Goal: Task Accomplishment & Management: Manage account settings

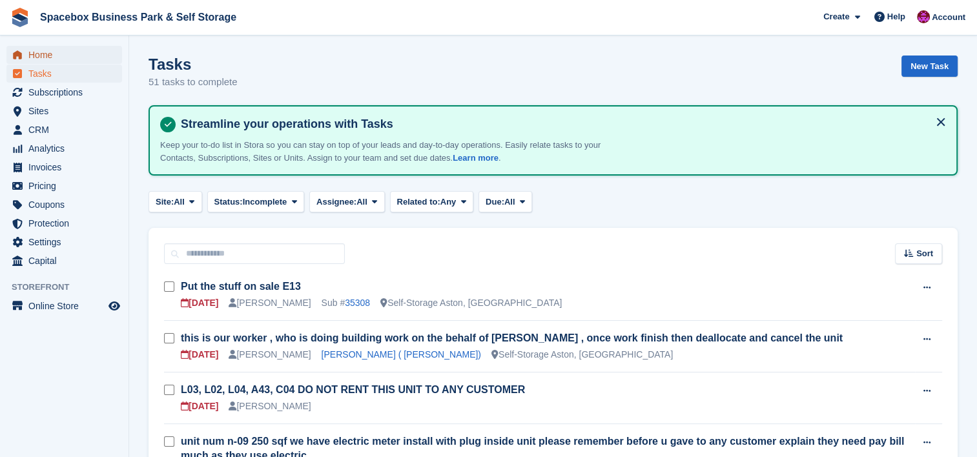
click at [66, 61] on span "Home" at bounding box center [66, 55] width 77 height 18
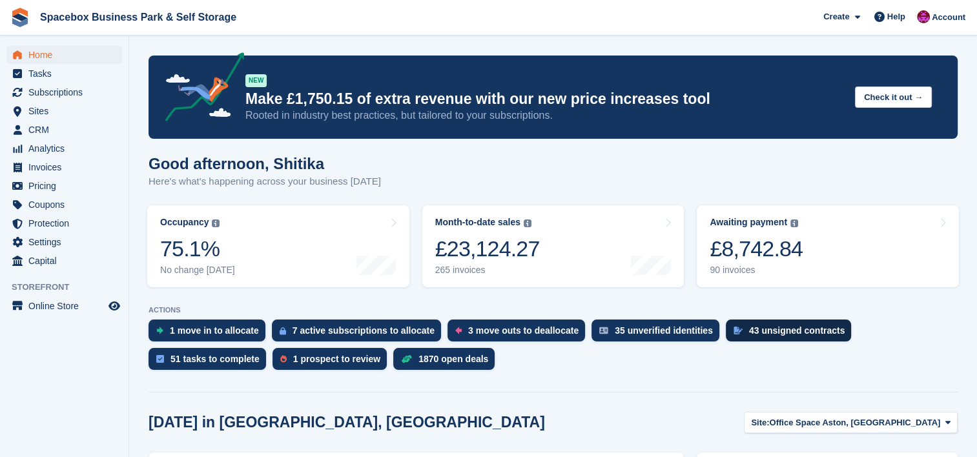
click at [787, 330] on div "43 unsigned contracts" at bounding box center [797, 330] width 96 height 10
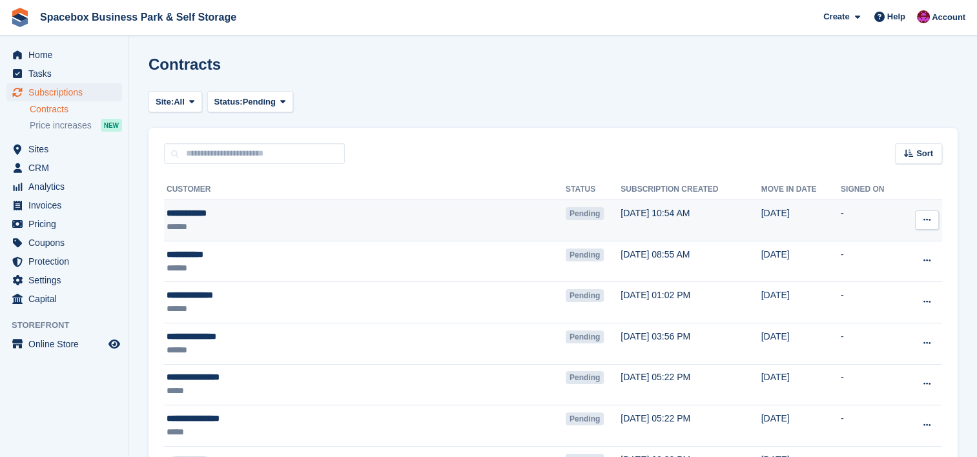
click at [252, 214] on div "**********" at bounding box center [305, 214] width 276 height 14
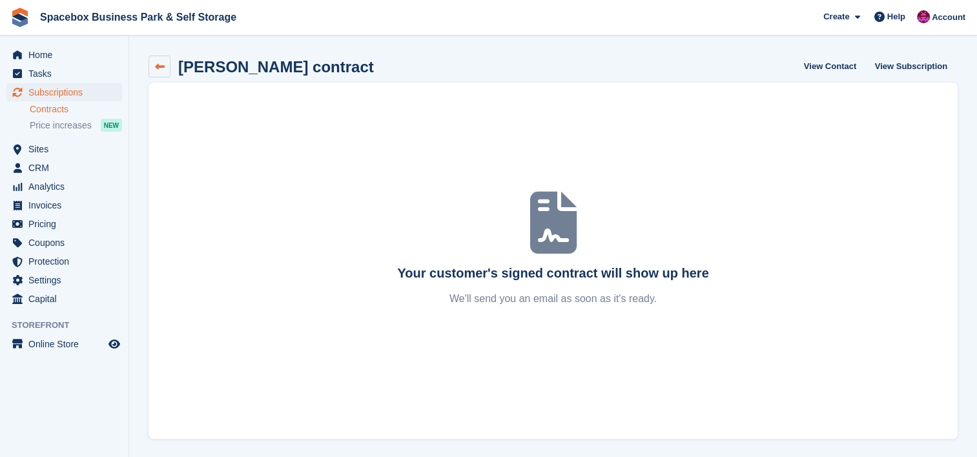
click at [153, 68] on link at bounding box center [159, 67] width 22 height 22
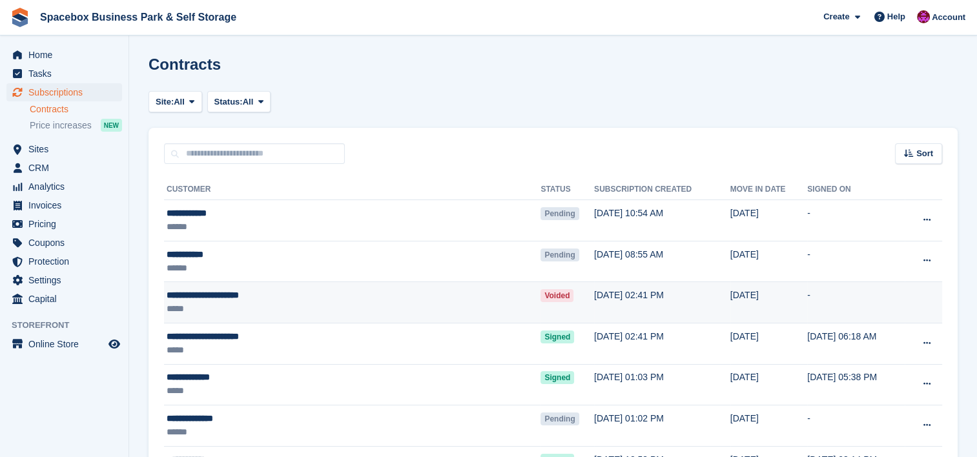
click at [409, 292] on div "**********" at bounding box center [301, 296] width 268 height 14
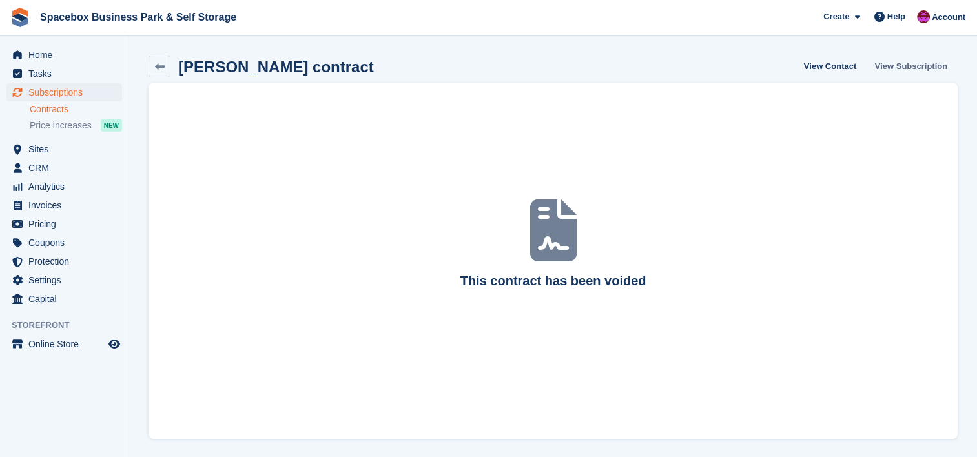
click at [889, 66] on link "View Subscription" at bounding box center [910, 66] width 83 height 21
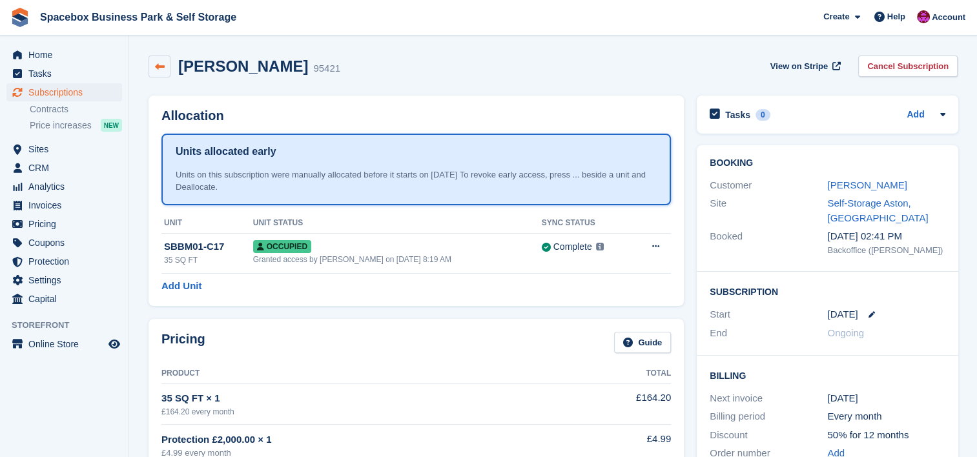
click at [160, 62] on icon at bounding box center [160, 67] width 10 height 10
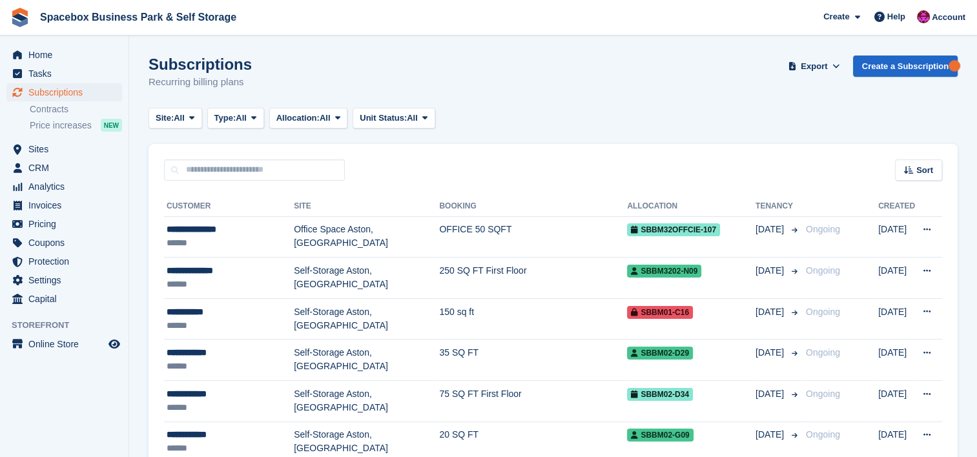
click at [56, 117] on li "Price increases NEW" at bounding box center [79, 124] width 99 height 15
click at [60, 112] on link "Contracts" at bounding box center [76, 109] width 92 height 12
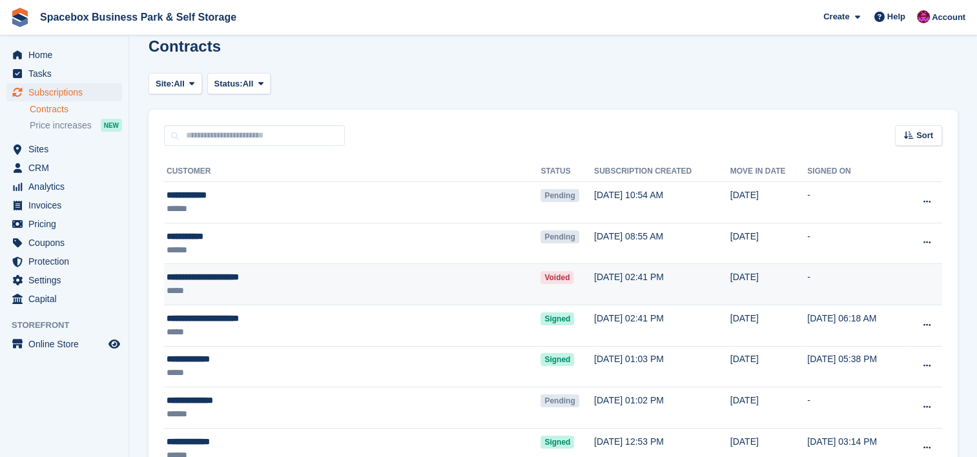
scroll to position [17, 0]
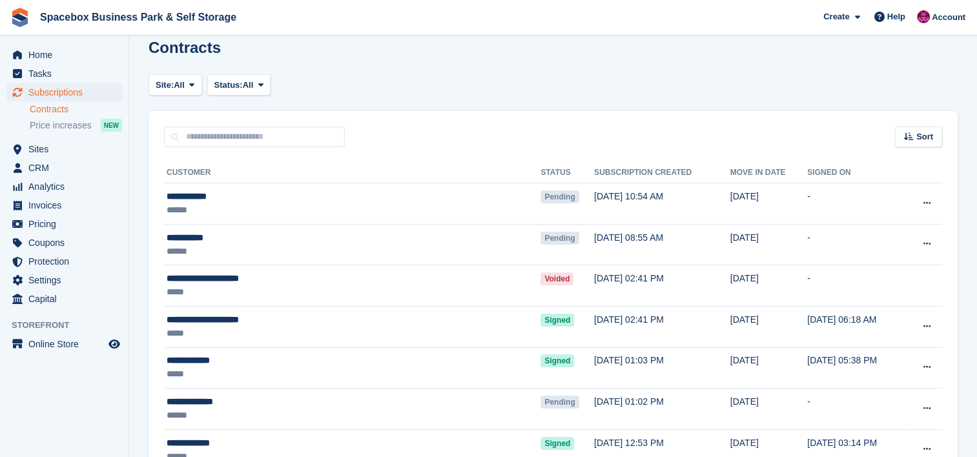
click at [924, 112] on div "Sort Sort by Move in date Move in (oldest first) Move in (newest first)" at bounding box center [552, 129] width 809 height 37
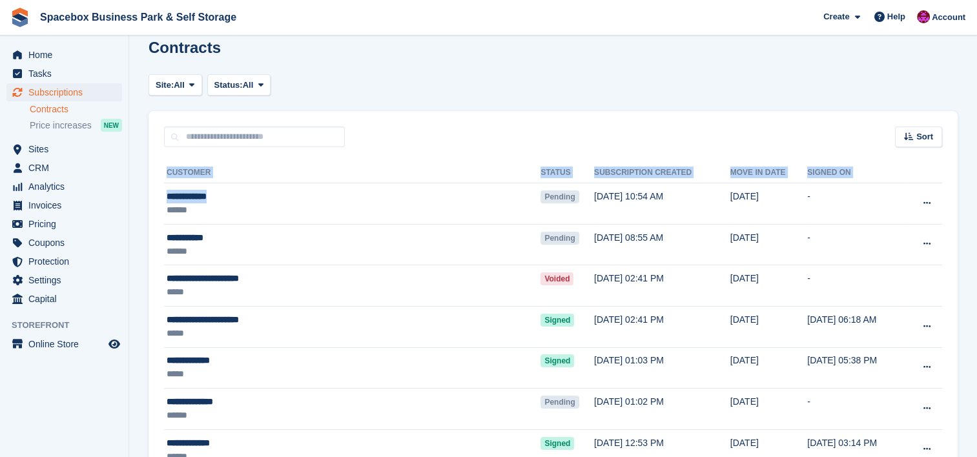
drag, startPoint x: 220, startPoint y: 196, endPoint x: 162, endPoint y: 198, distance: 58.1
click at [235, 170] on th "Customer" at bounding box center [352, 173] width 376 height 21
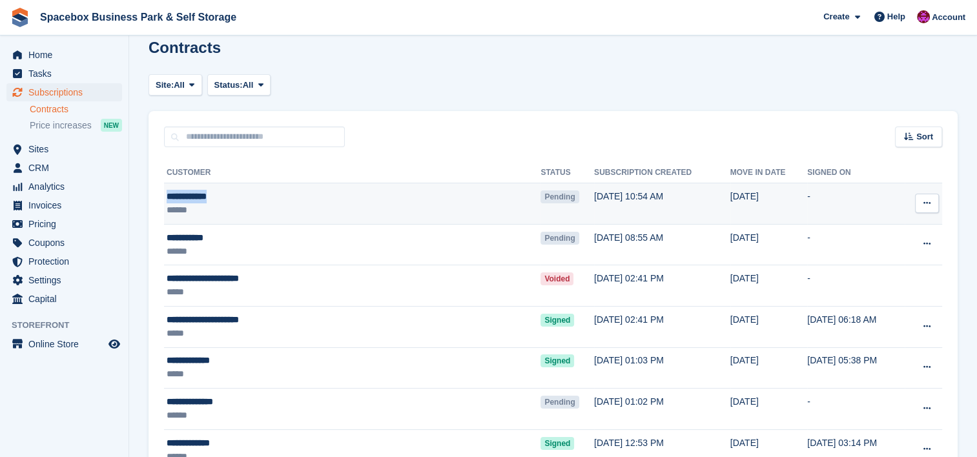
drag, startPoint x: 221, startPoint y: 199, endPoint x: 164, endPoint y: 197, distance: 56.8
click at [164, 197] on td "**********" at bounding box center [352, 203] width 376 height 41
copy div "**********"
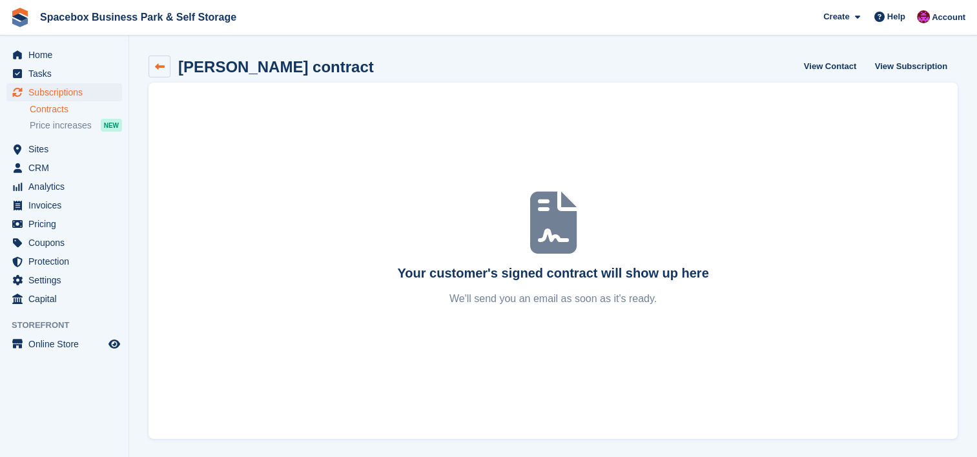
click at [156, 67] on icon at bounding box center [160, 67] width 10 height 10
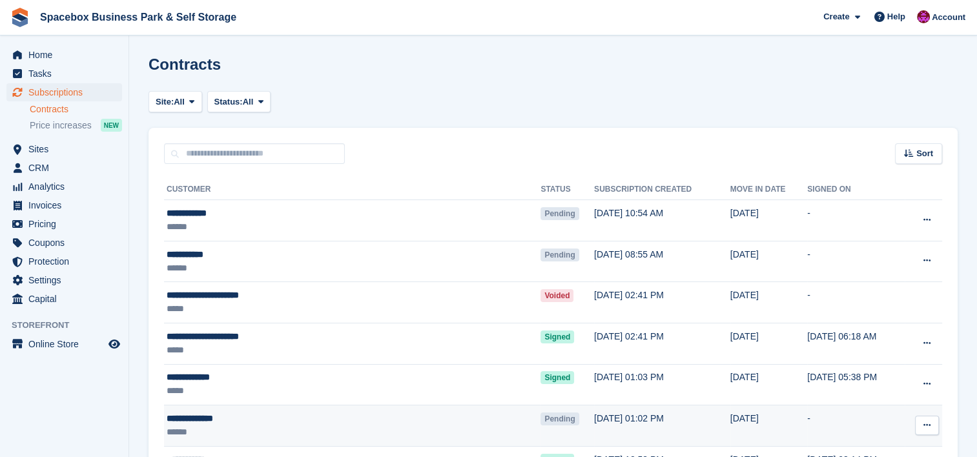
click at [306, 414] on div "**********" at bounding box center [301, 419] width 268 height 14
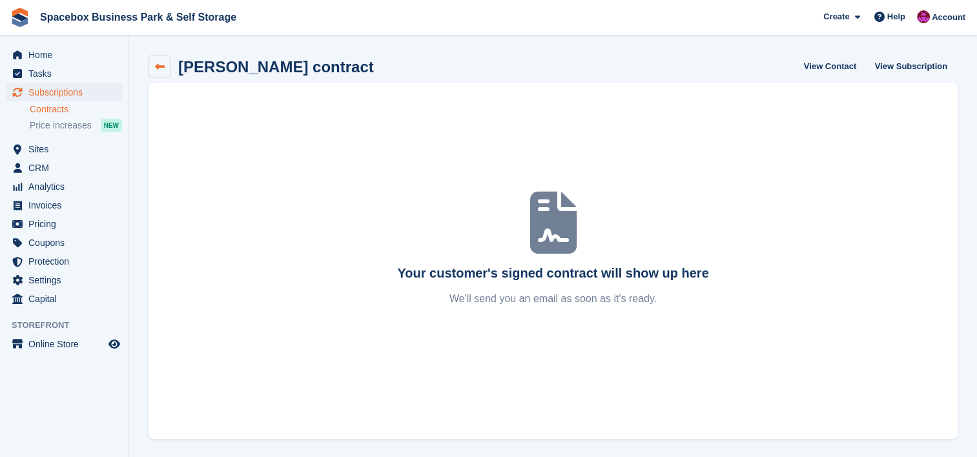
click at [152, 60] on link at bounding box center [159, 67] width 22 height 22
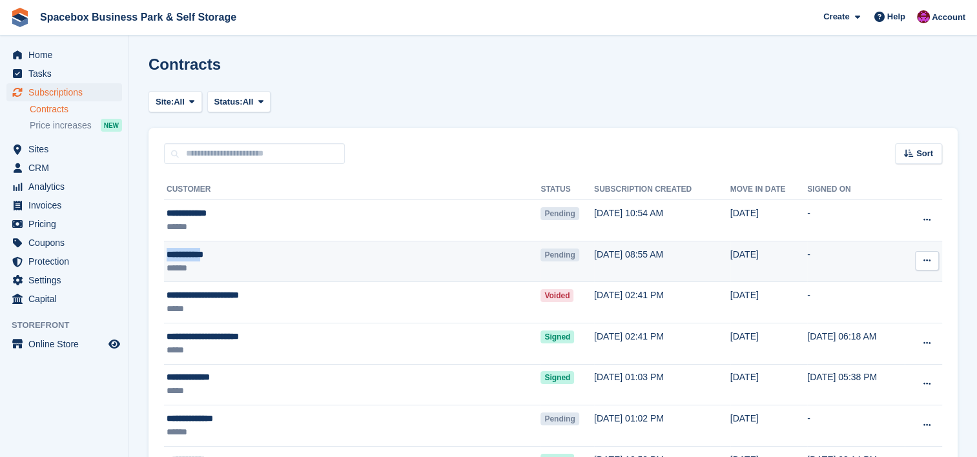
drag, startPoint x: 165, startPoint y: 247, endPoint x: 219, endPoint y: 254, distance: 54.0
click at [219, 254] on td "**********" at bounding box center [352, 261] width 376 height 41
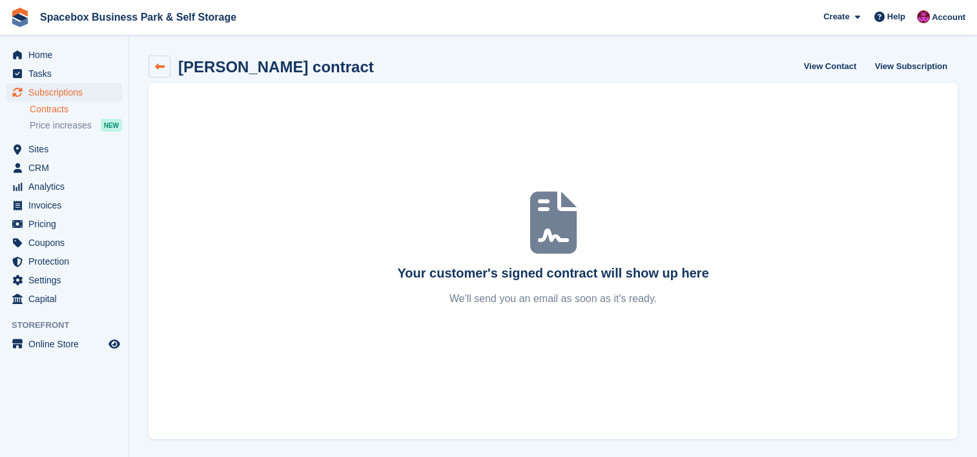
click at [161, 65] on icon at bounding box center [160, 67] width 10 height 10
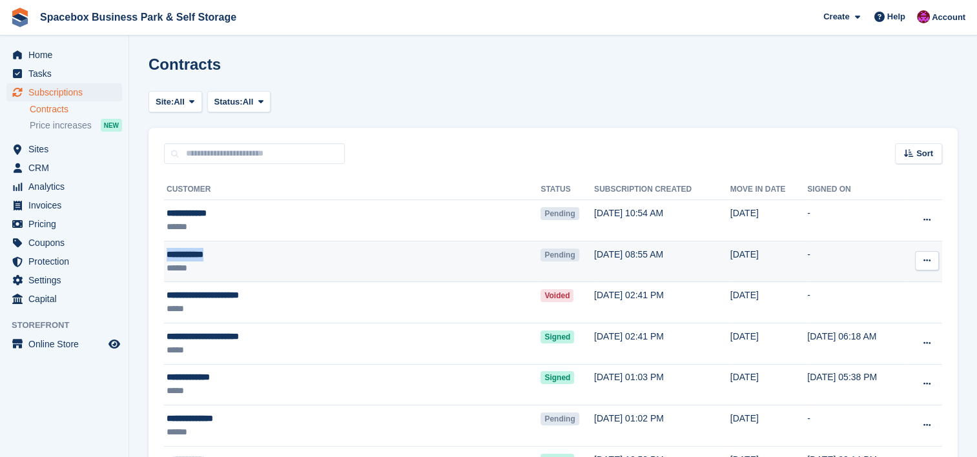
drag, startPoint x: 221, startPoint y: 250, endPoint x: 165, endPoint y: 255, distance: 57.0
click at [165, 255] on td "**********" at bounding box center [352, 261] width 376 height 41
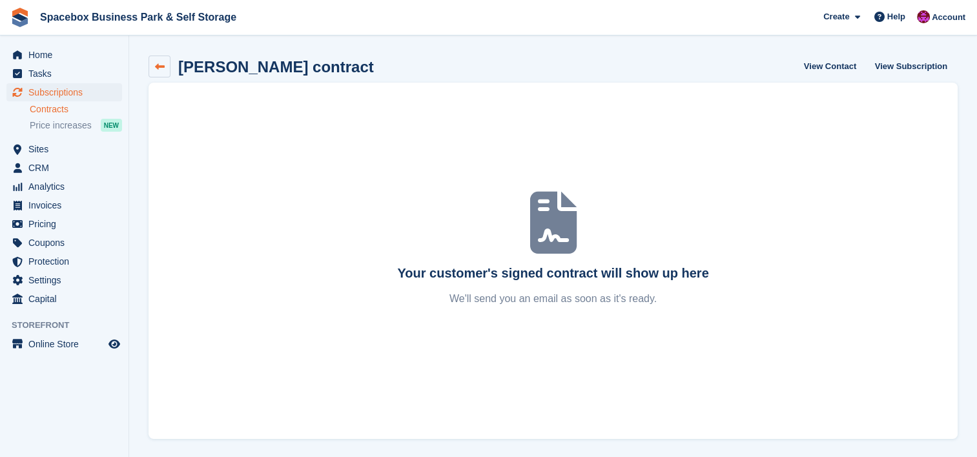
click at [155, 66] on icon at bounding box center [160, 67] width 10 height 10
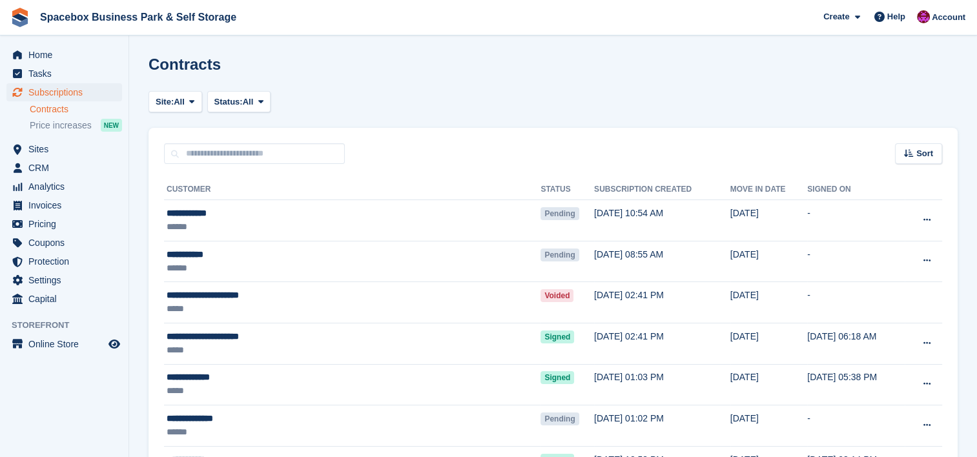
drag, startPoint x: 152, startPoint y: 256, endPoint x: 145, endPoint y: 270, distance: 16.2
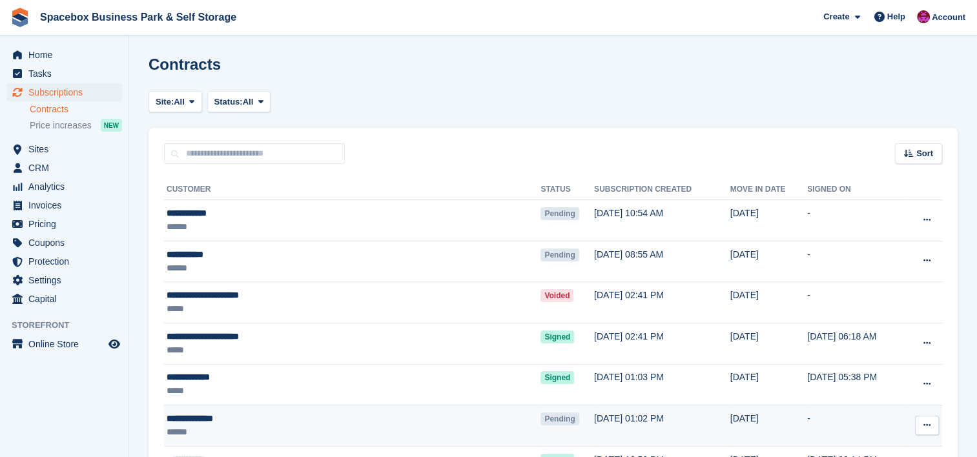
click at [359, 409] on td "**********" at bounding box center [352, 425] width 376 height 41
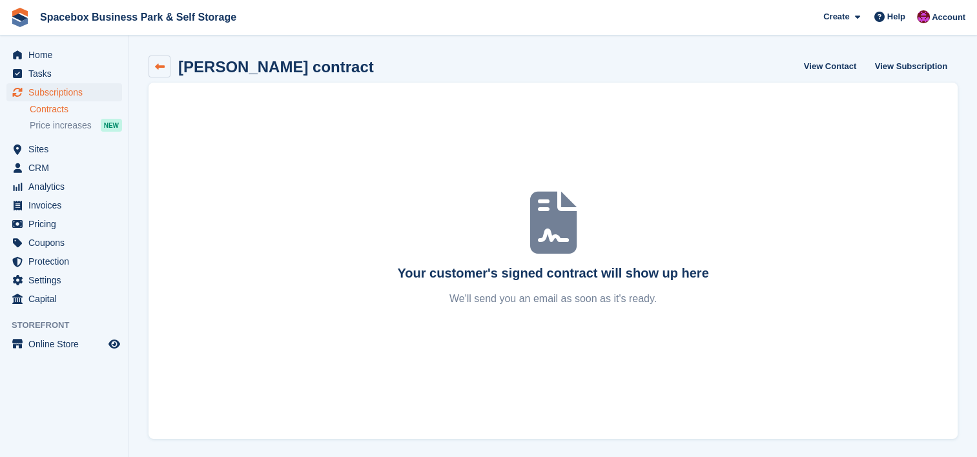
click at [161, 59] on link at bounding box center [159, 67] width 22 height 22
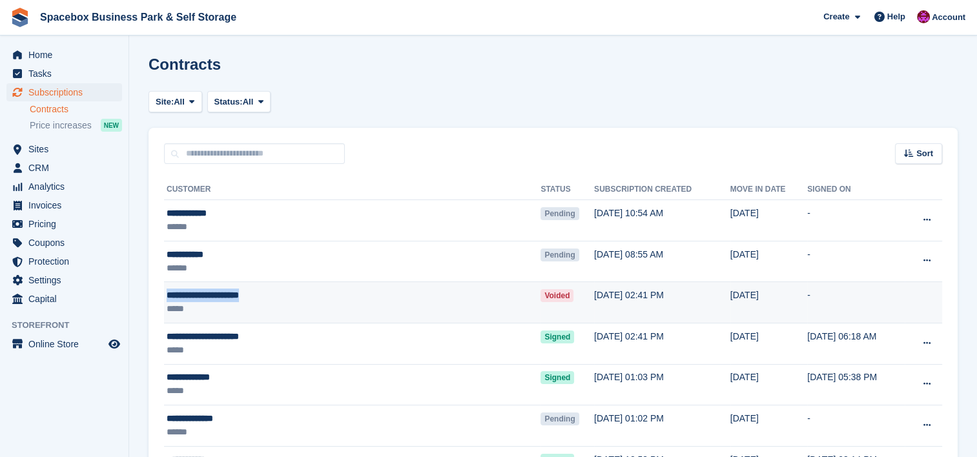
drag, startPoint x: 289, startPoint y: 292, endPoint x: 168, endPoint y: 294, distance: 121.4
click at [168, 294] on div "**********" at bounding box center [301, 296] width 268 height 14
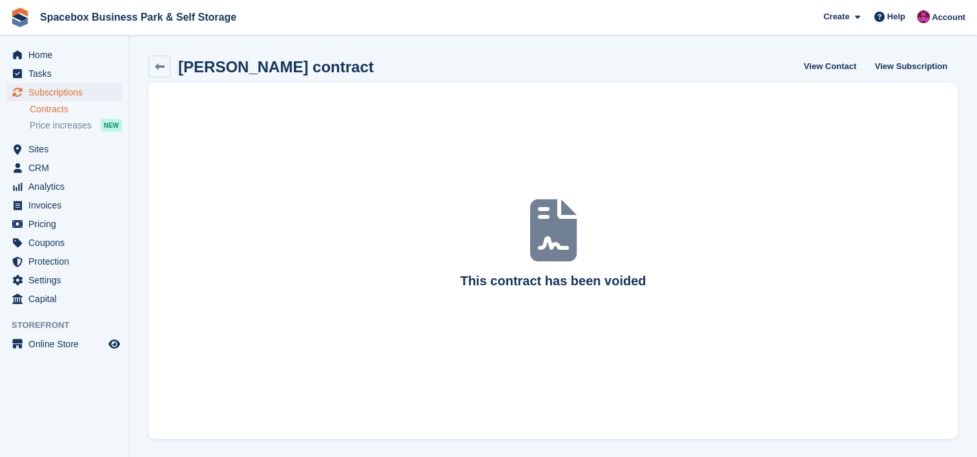
drag, startPoint x: 381, startPoint y: 59, endPoint x: 181, endPoint y: 70, distance: 199.7
click at [181, 70] on h2 "DARIUSZ KRZYSTOF CERON contract" at bounding box center [276, 66] width 196 height 17
copy h2 "DARIUSZ KRZYSTOF CERON"
click at [157, 59] on link at bounding box center [159, 67] width 22 height 22
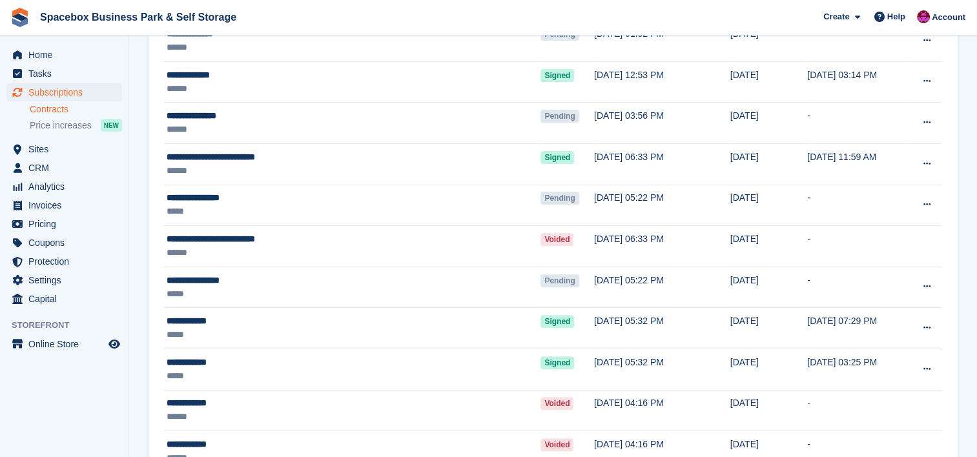
scroll to position [390, 0]
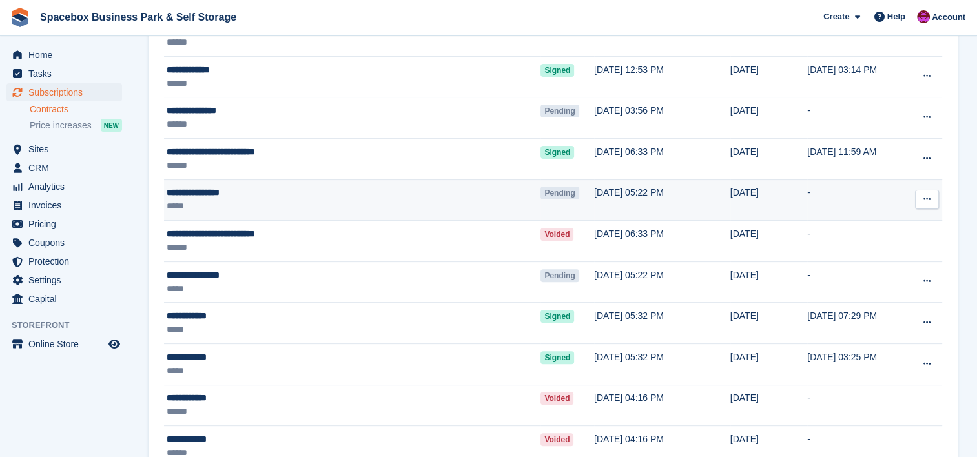
click at [635, 205] on td "24 Jul, 05:22 PM" at bounding box center [662, 199] width 136 height 41
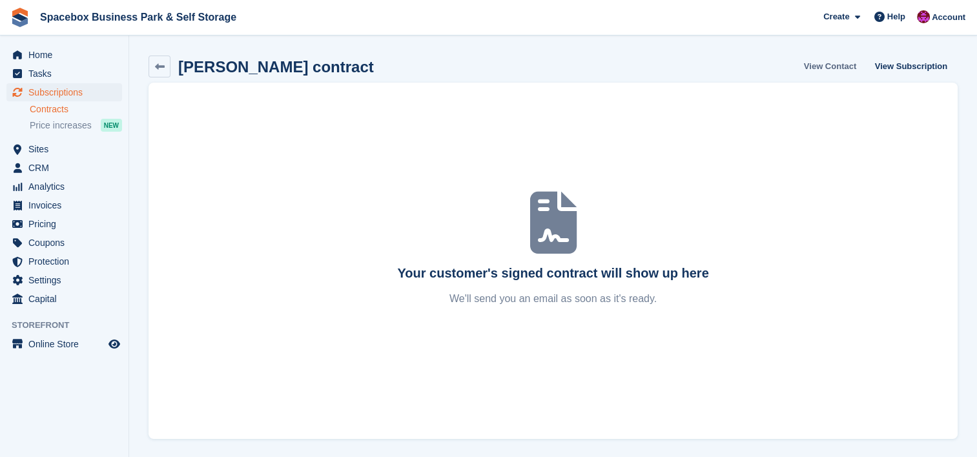
click at [840, 67] on link "View Contact" at bounding box center [829, 66] width 63 height 21
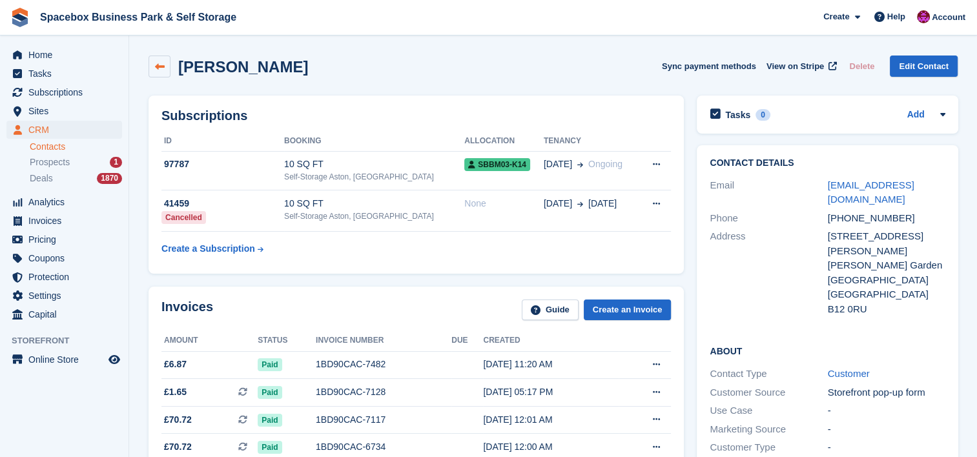
click at [165, 70] on link at bounding box center [159, 67] width 22 height 22
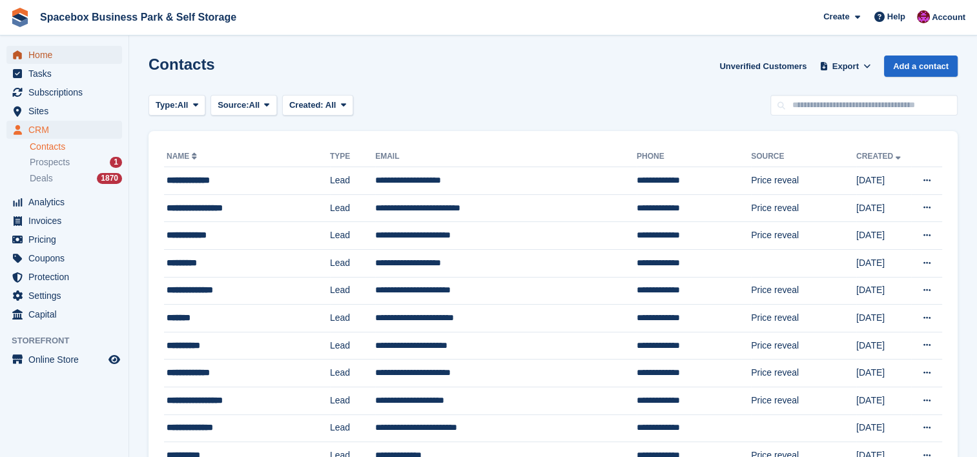
click at [48, 57] on span "Home" at bounding box center [66, 55] width 77 height 18
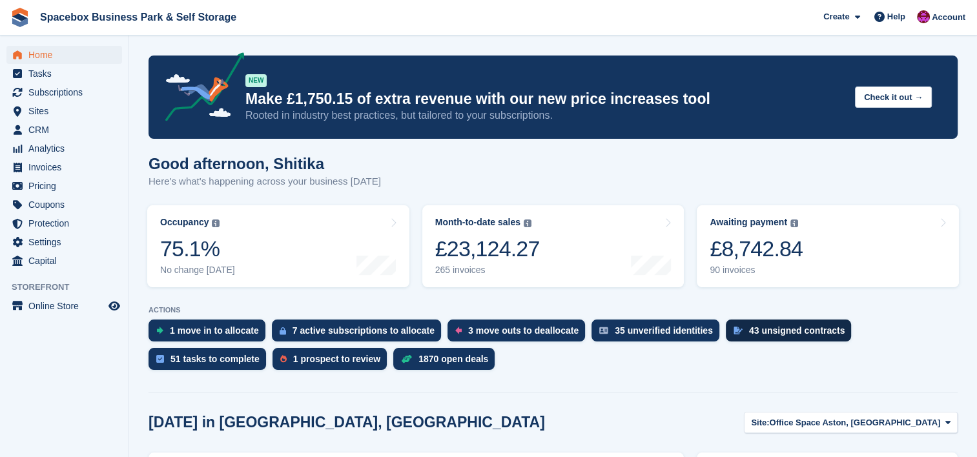
click at [751, 322] on div "43 unsigned contracts" at bounding box center [789, 331] width 126 height 22
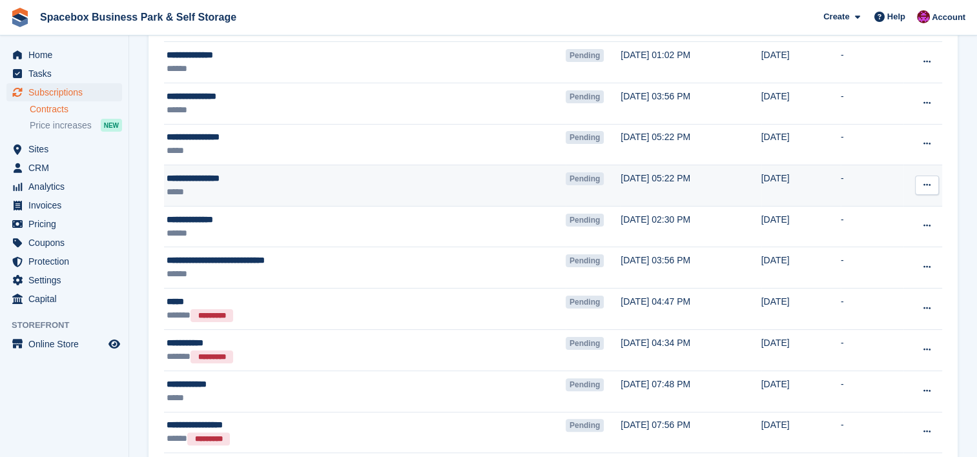
scroll to position [241, 0]
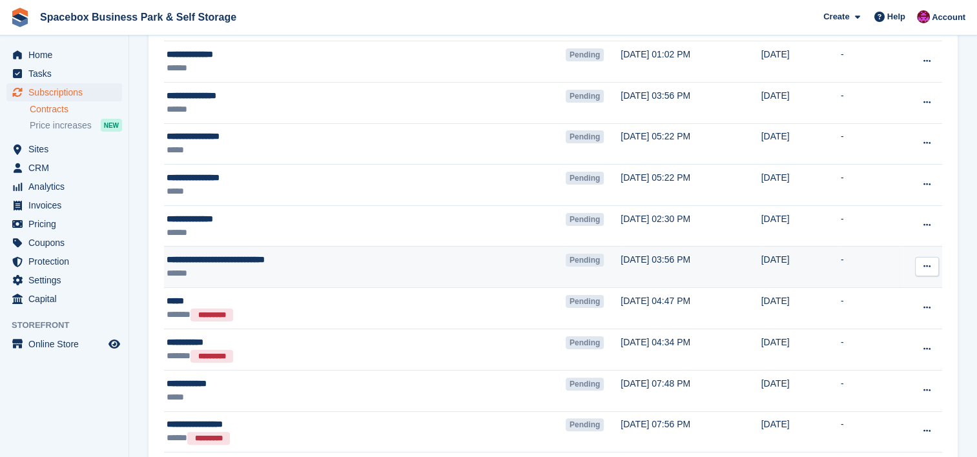
click at [314, 260] on div "**********" at bounding box center [305, 260] width 276 height 14
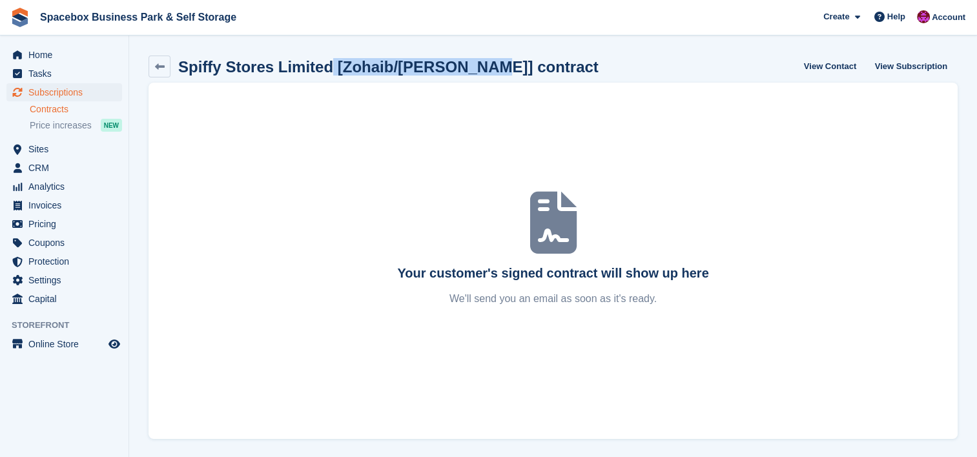
drag, startPoint x: 470, startPoint y: 66, endPoint x: 323, endPoint y: 70, distance: 147.2
click at [323, 70] on h2 "Spiffy Stores Limited [Zohaib/[PERSON_NAME]] contract" at bounding box center [388, 66] width 420 height 17
copy h2 "[Zohaib/[PERSON_NAME]]"
click at [163, 63] on icon at bounding box center [160, 67] width 10 height 10
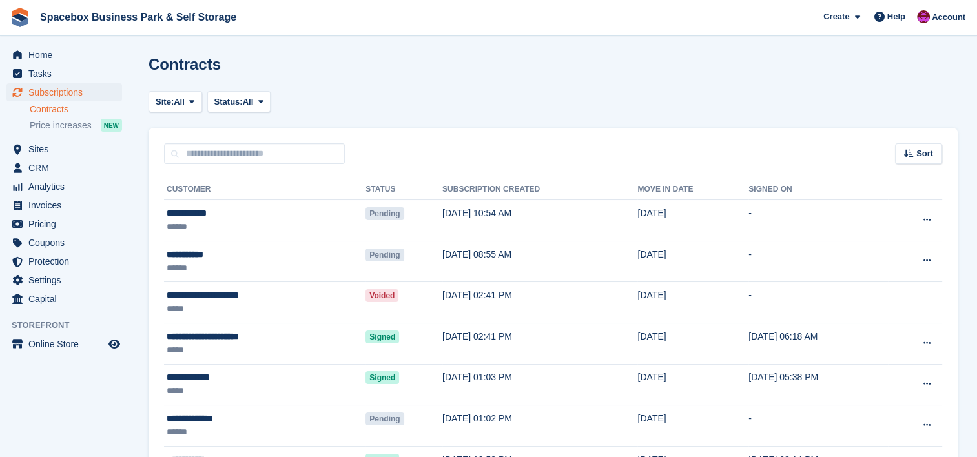
click at [163, 63] on h1 "Contracts" at bounding box center [184, 64] width 72 height 17
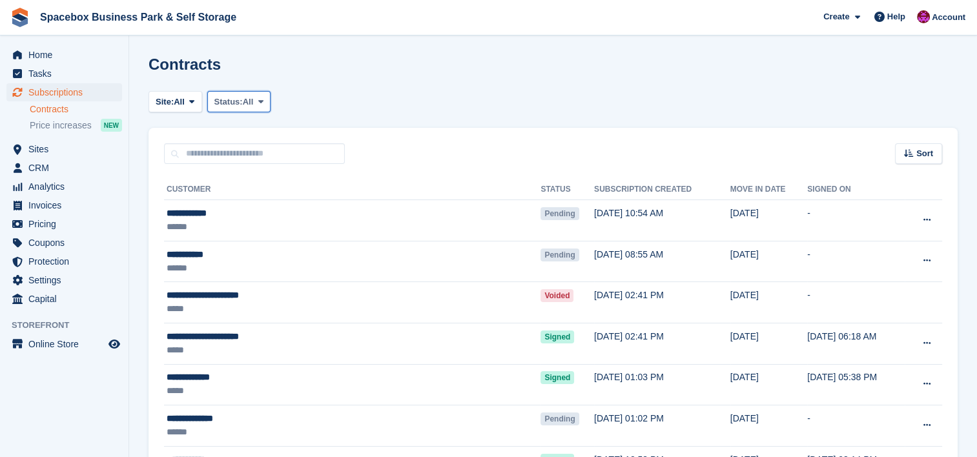
click at [223, 103] on span "Status:" at bounding box center [228, 102] width 28 height 13
click at [270, 132] on link "Pending" at bounding box center [269, 132] width 112 height 23
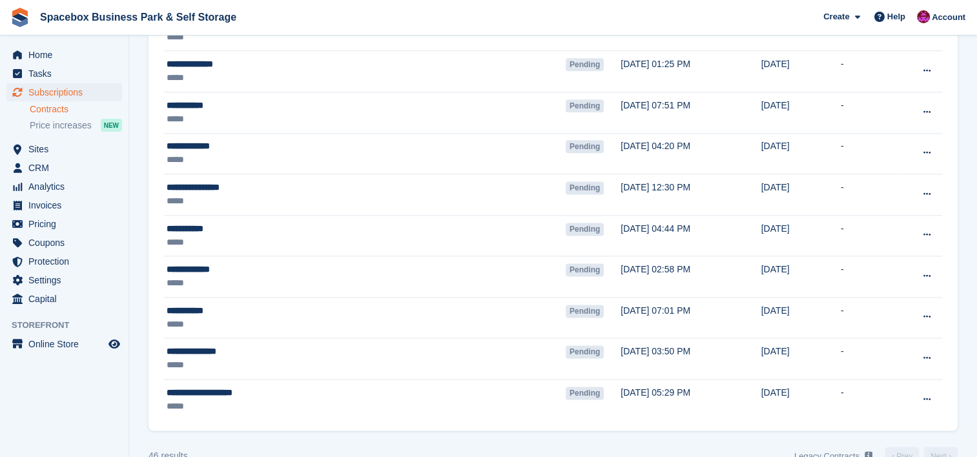
scroll to position [1692, 0]
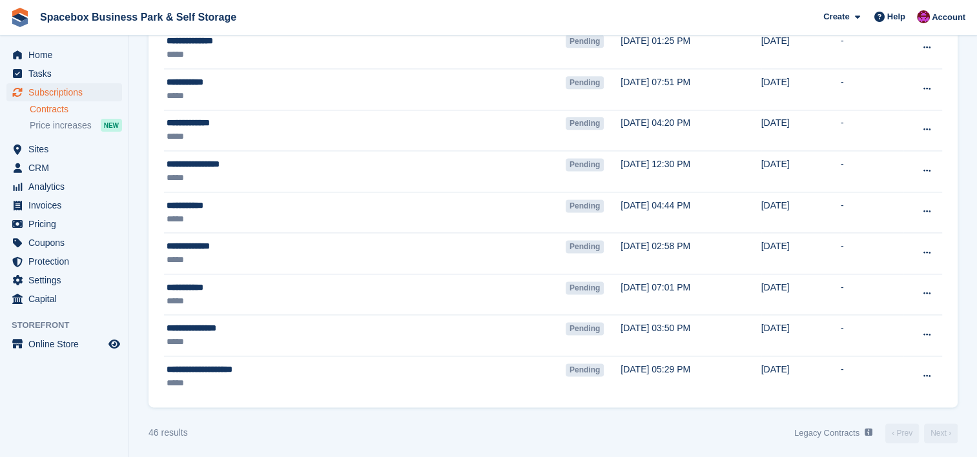
click at [643, 423] on div "46 results Legacy Contracts See a list of Contracts from before they were built…" at bounding box center [552, 433] width 809 height 21
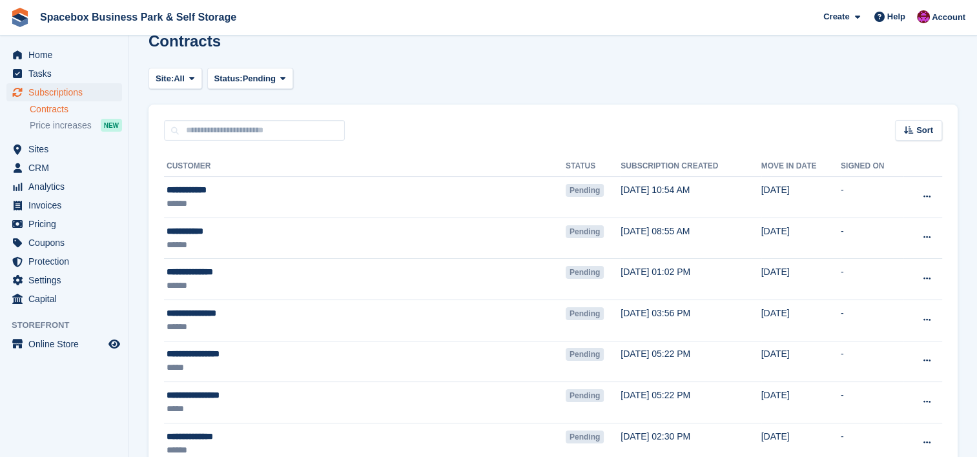
scroll to position [0, 0]
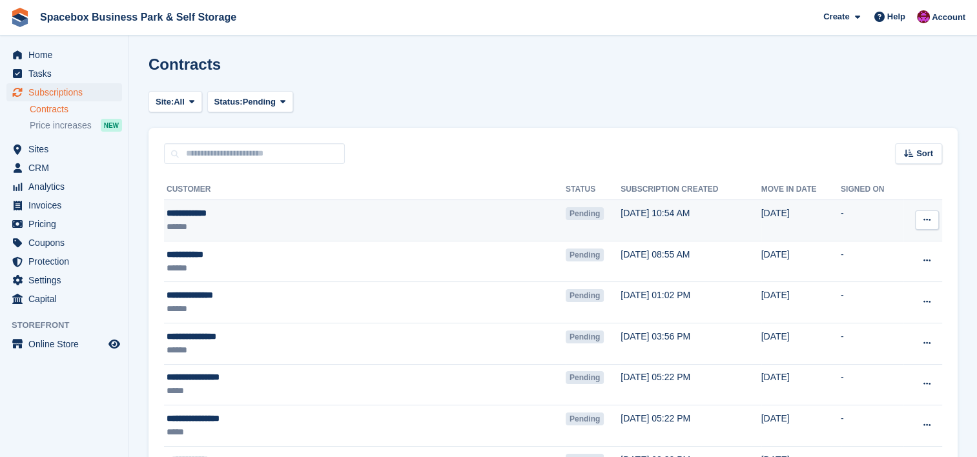
click at [376, 232] on div "******" at bounding box center [305, 227] width 276 height 14
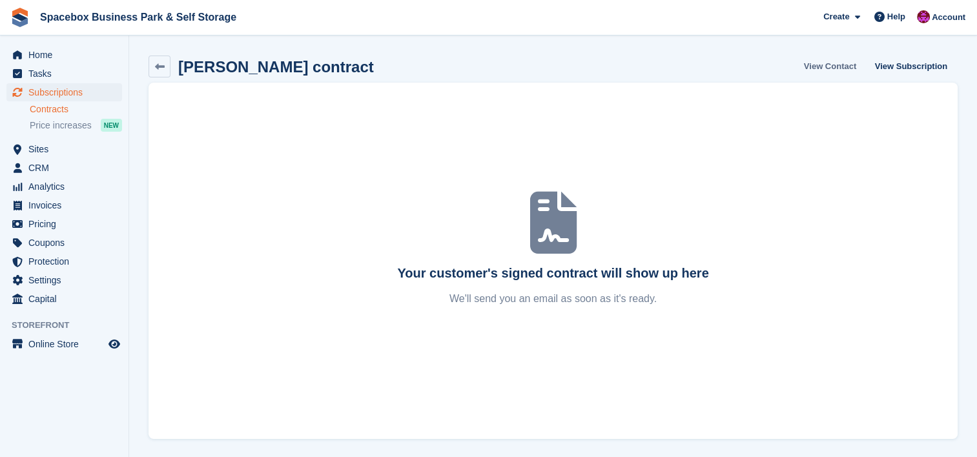
click at [828, 67] on link "View Contact" at bounding box center [829, 66] width 63 height 21
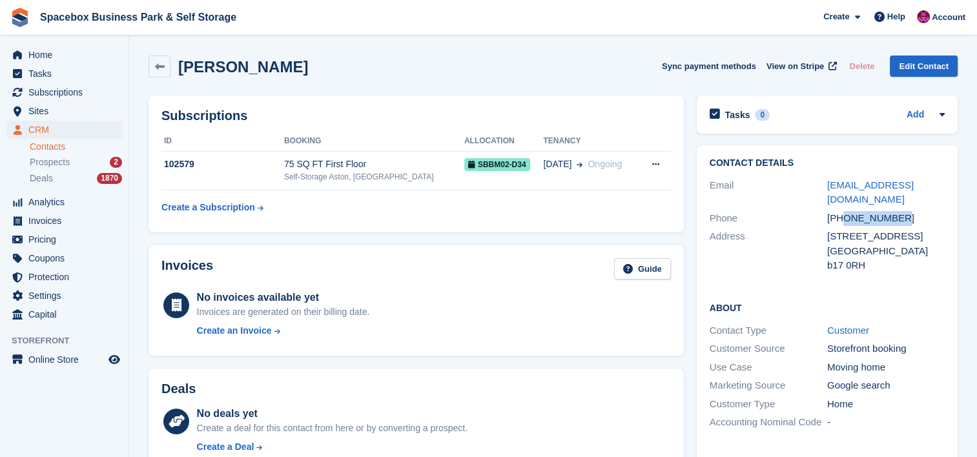
drag, startPoint x: 906, startPoint y: 204, endPoint x: 844, endPoint y: 204, distance: 61.3
click at [844, 211] on div "[PHONE_NUMBER]" at bounding box center [885, 218] width 117 height 15
copy div "7957546729"
click at [152, 64] on link at bounding box center [159, 67] width 22 height 22
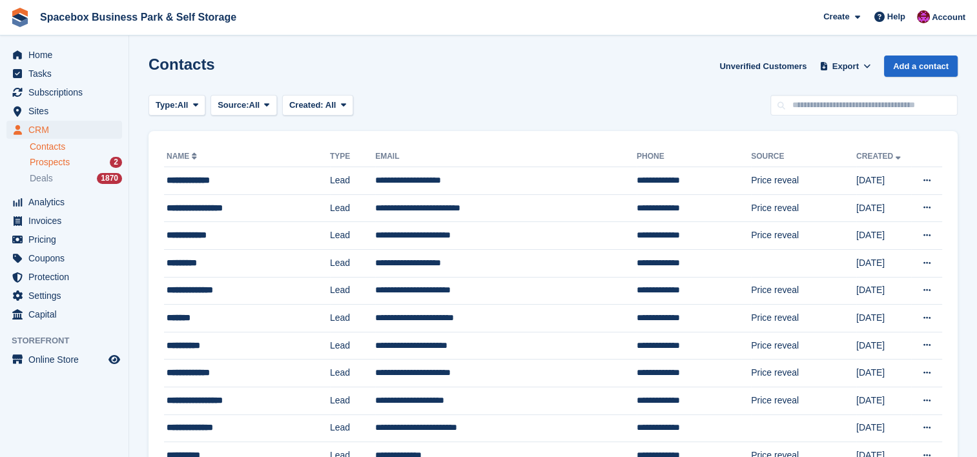
click at [36, 168] on span "Prospects" at bounding box center [50, 162] width 40 height 12
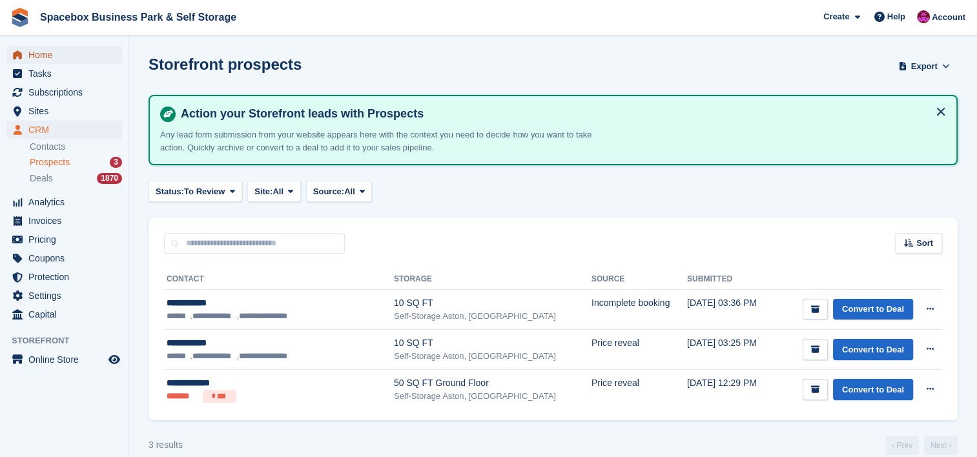
click at [43, 57] on span "Home" at bounding box center [66, 55] width 77 height 18
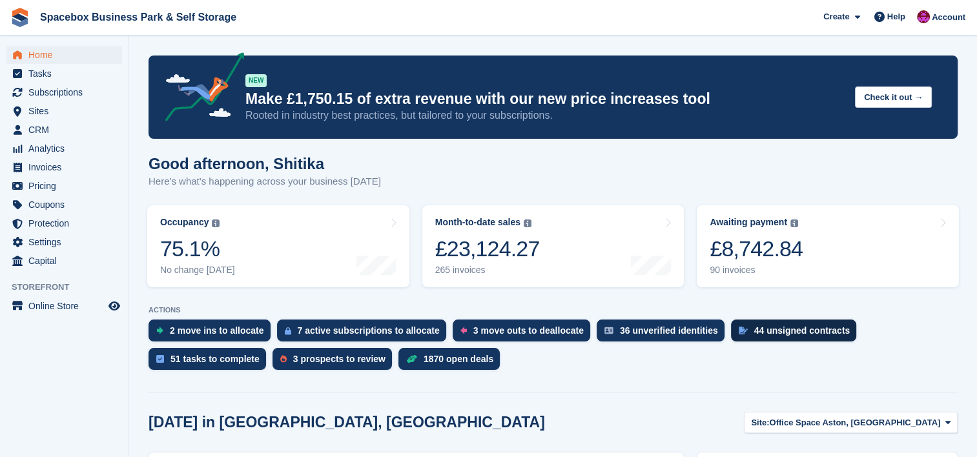
click at [797, 329] on div "44 unsigned contracts" at bounding box center [802, 330] width 96 height 10
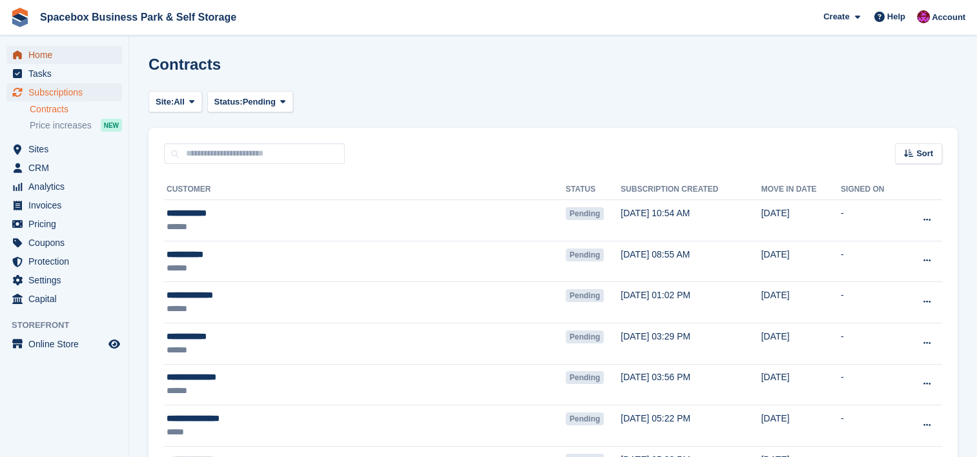
click at [73, 54] on span "Home" at bounding box center [66, 55] width 77 height 18
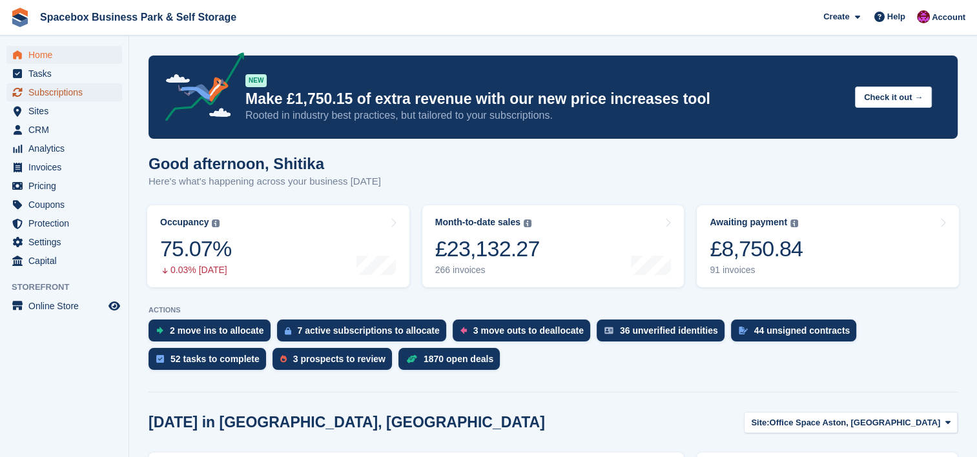
click at [82, 92] on span "Subscriptions" at bounding box center [66, 92] width 77 height 18
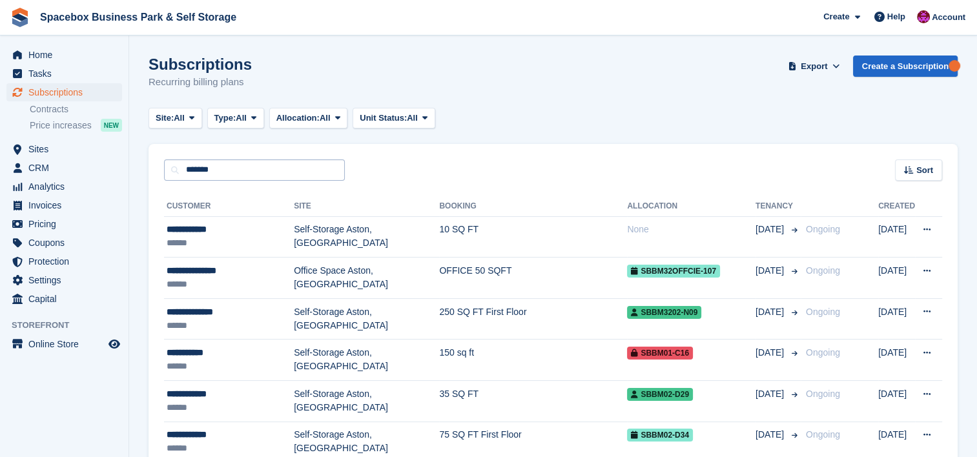
type input "*******"
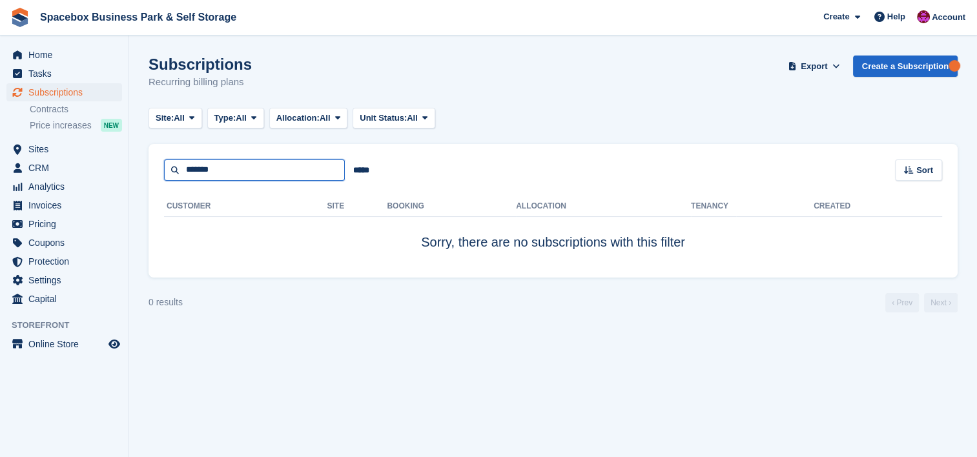
click at [283, 175] on input "*******" at bounding box center [254, 169] width 181 height 21
type input "******"
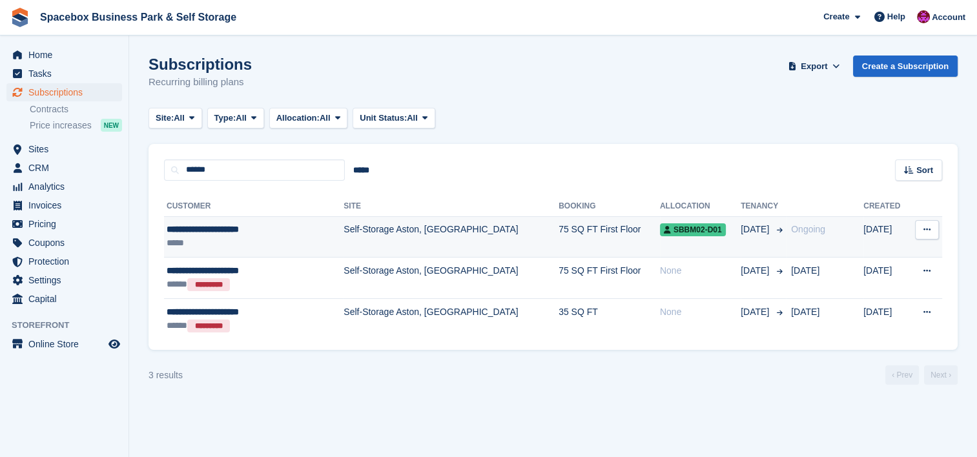
click at [282, 230] on div "**********" at bounding box center [238, 230] width 143 height 14
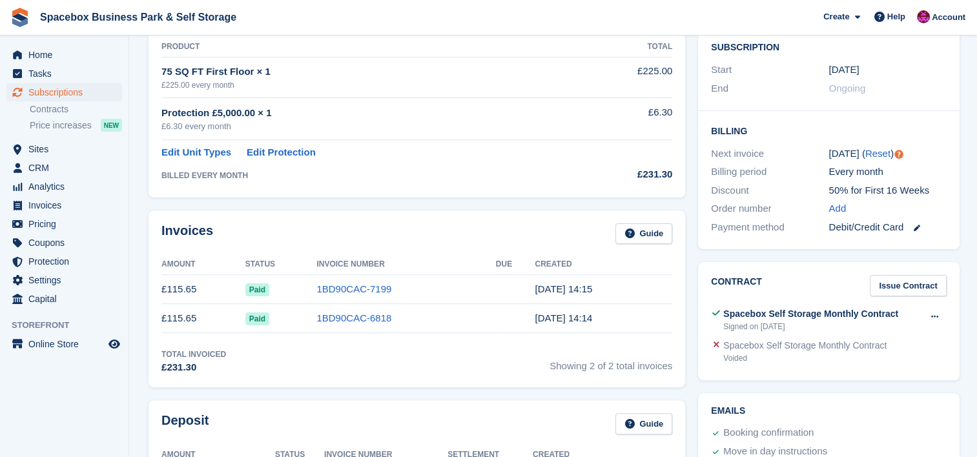
scroll to position [207, 0]
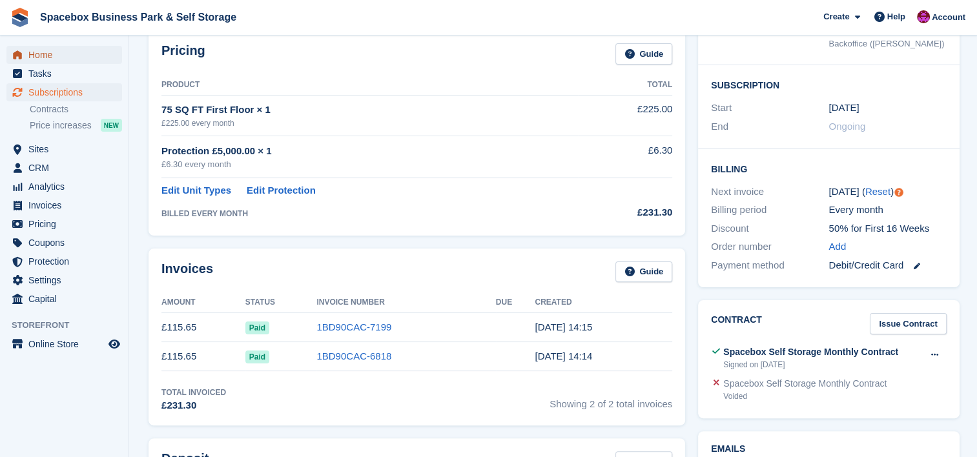
click at [50, 56] on span "Home" at bounding box center [66, 55] width 77 height 18
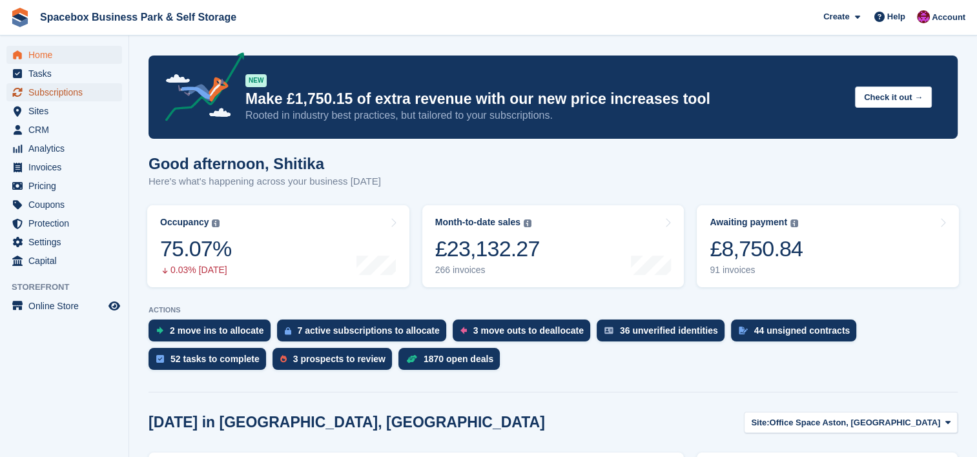
click at [85, 88] on span "Subscriptions" at bounding box center [66, 92] width 77 height 18
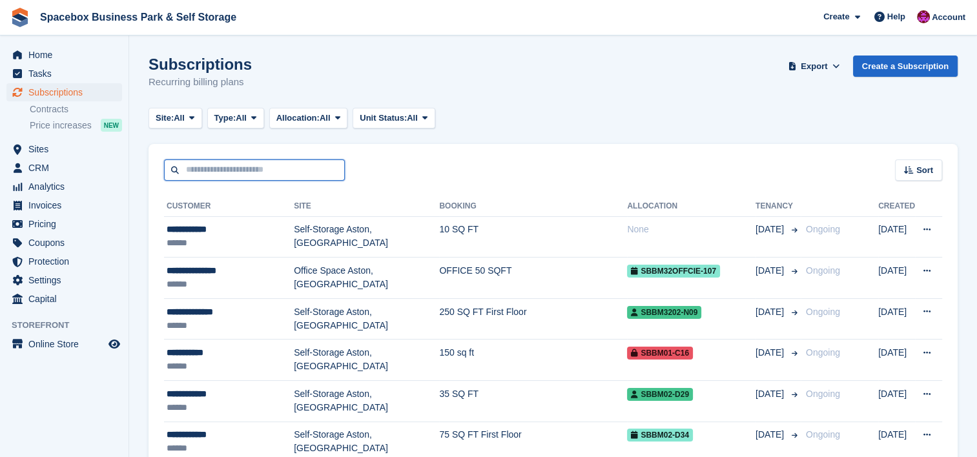
click at [230, 174] on input "text" at bounding box center [254, 169] width 181 height 21
type input "******"
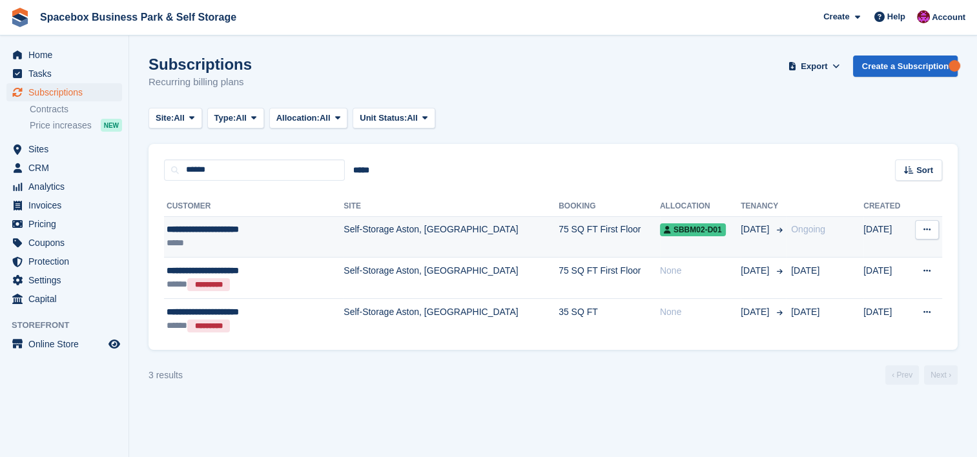
click at [245, 231] on div "**********" at bounding box center [238, 230] width 143 height 14
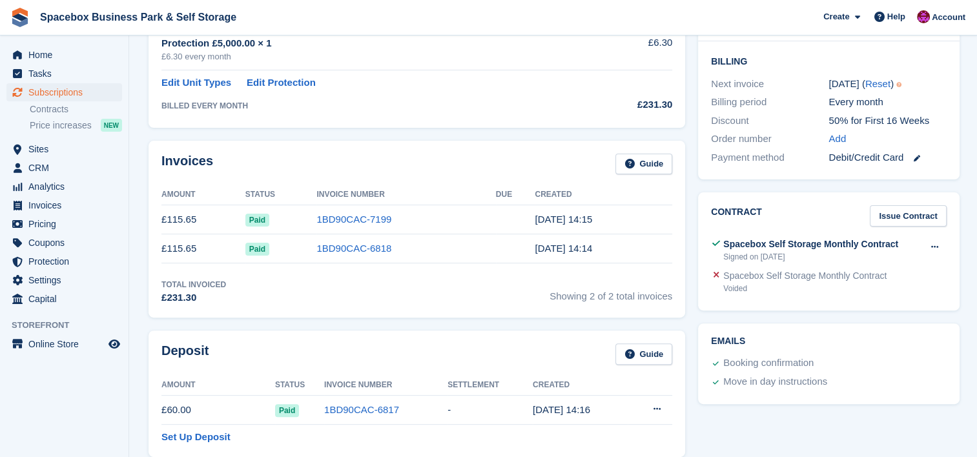
scroll to position [310, 0]
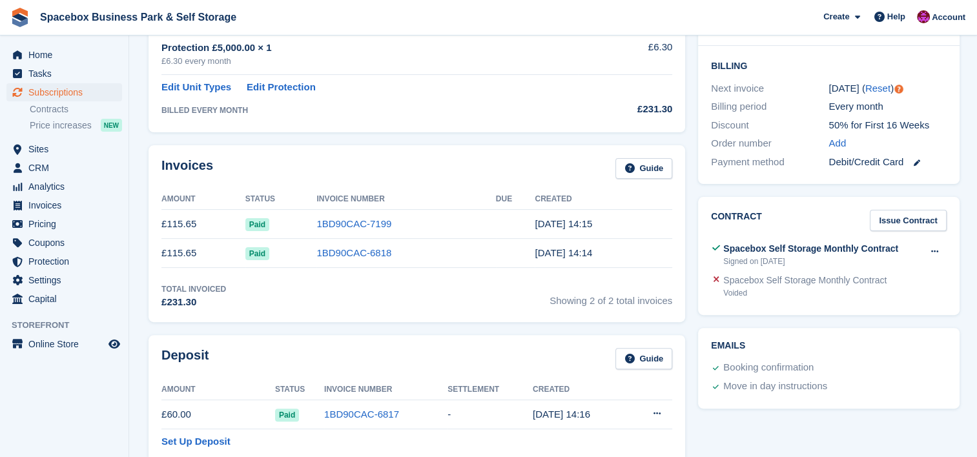
click at [748, 215] on h2 "Contract" at bounding box center [736, 220] width 51 height 21
click at [931, 250] on icon at bounding box center [934, 251] width 7 height 8
click at [788, 319] on div "Contract Issue Contract Spacebox Self Storage Monthly Contract Signed on [DATE]…" at bounding box center [828, 255] width 274 height 131
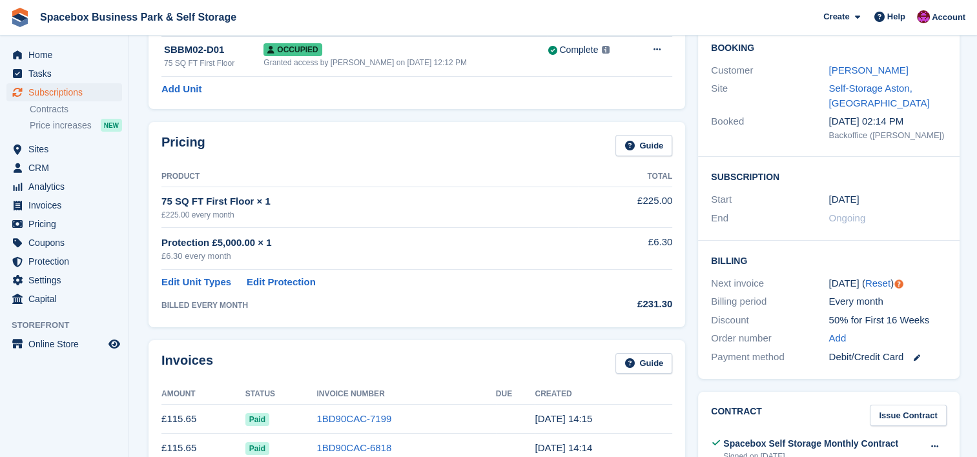
scroll to position [0, 0]
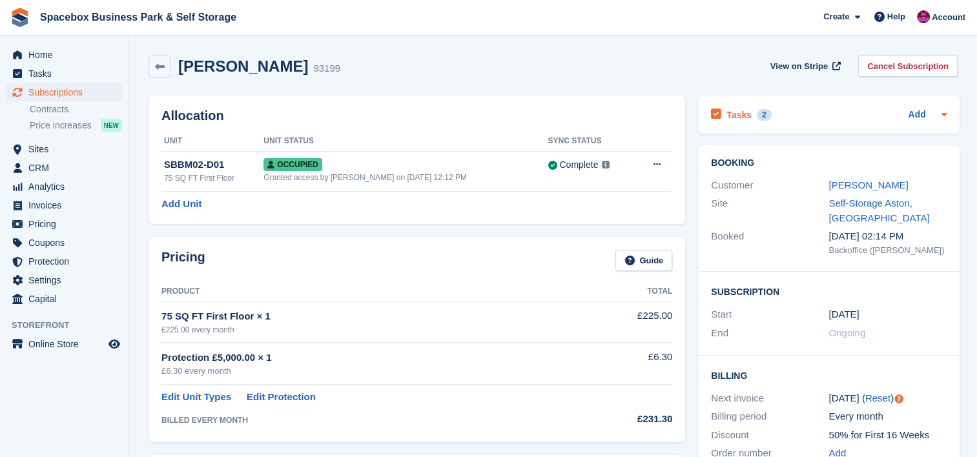
click at [939, 116] on icon at bounding box center [944, 114] width 10 height 10
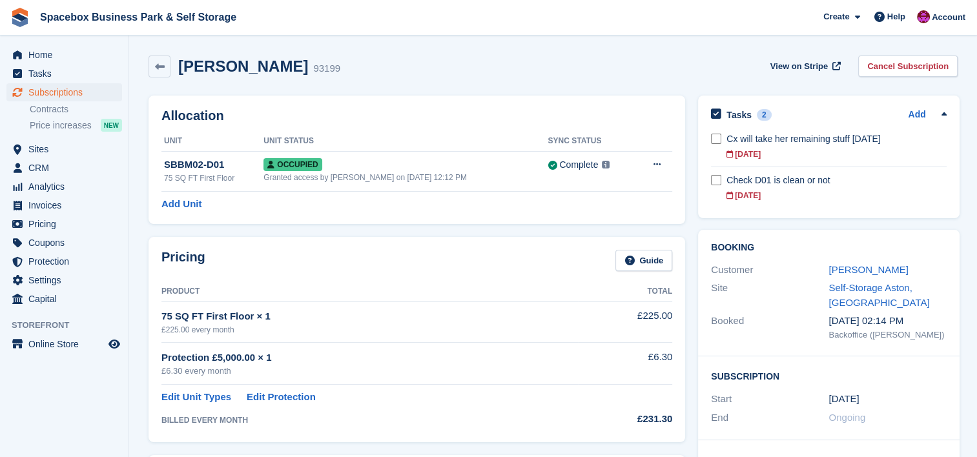
click at [880, 219] on div "Tasks 2 Add Cx will take her remaining stuff on monday 25 Aug" at bounding box center [828, 160] width 274 height 142
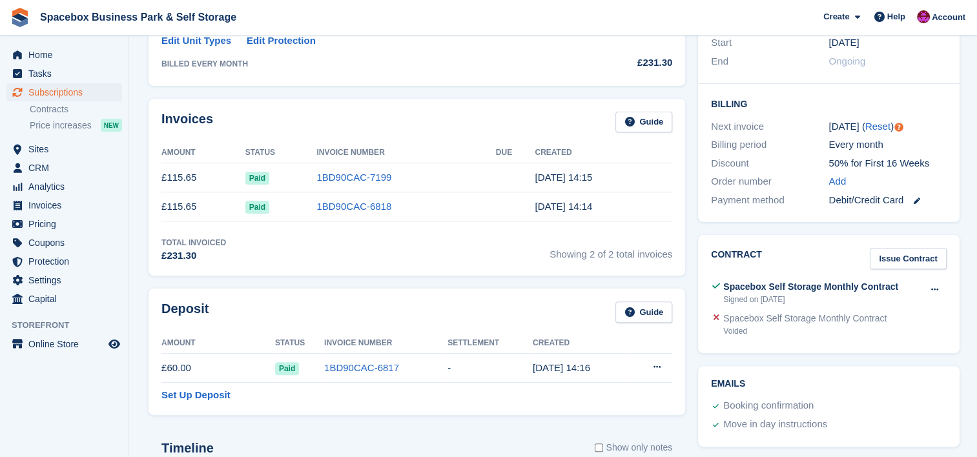
scroll to position [361, 0]
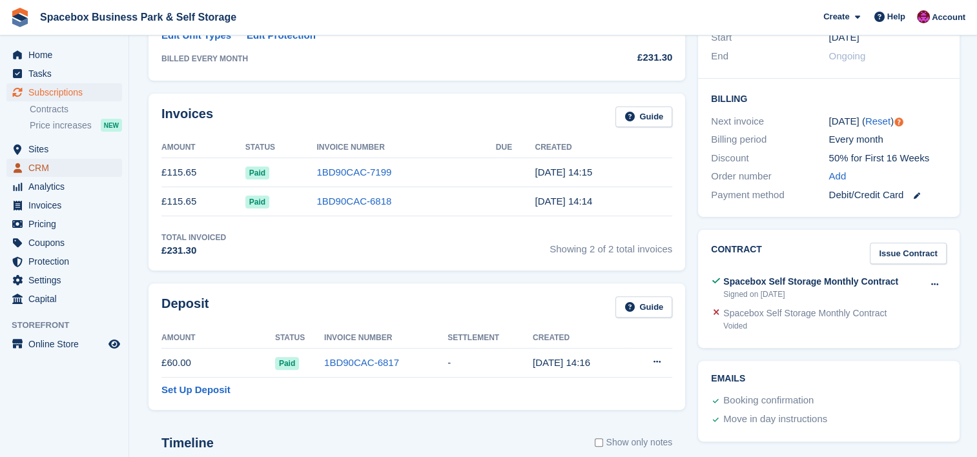
click at [55, 168] on span "CRM" at bounding box center [66, 168] width 77 height 18
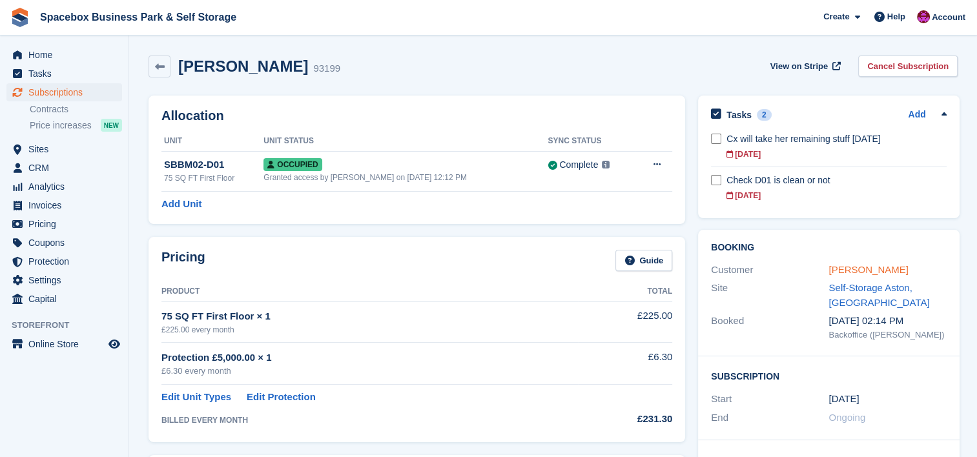
click at [847, 269] on link "Lynette Marie Halliday" at bounding box center [867, 269] width 79 height 11
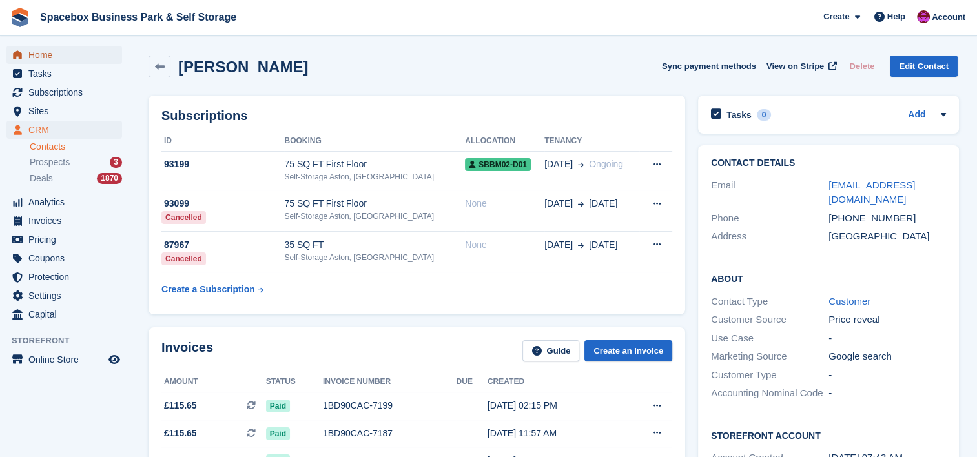
click at [46, 46] on span "Home" at bounding box center [66, 55] width 77 height 18
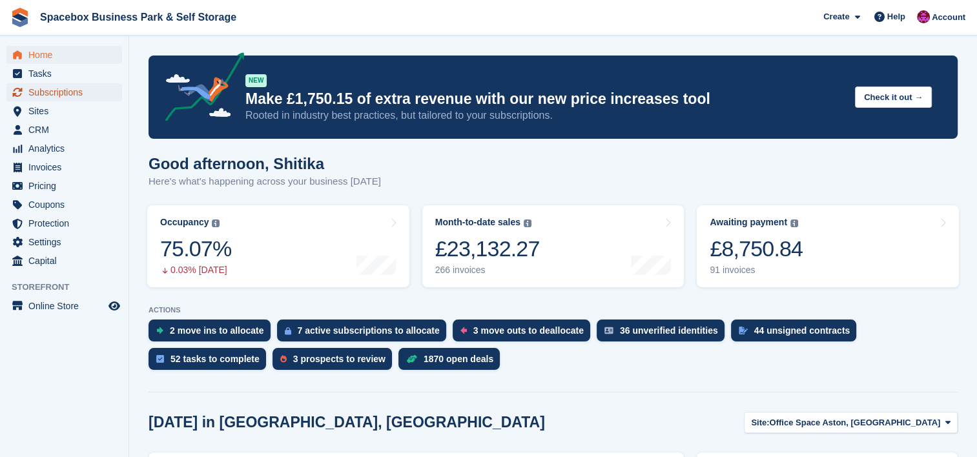
click at [45, 88] on span "Subscriptions" at bounding box center [66, 92] width 77 height 18
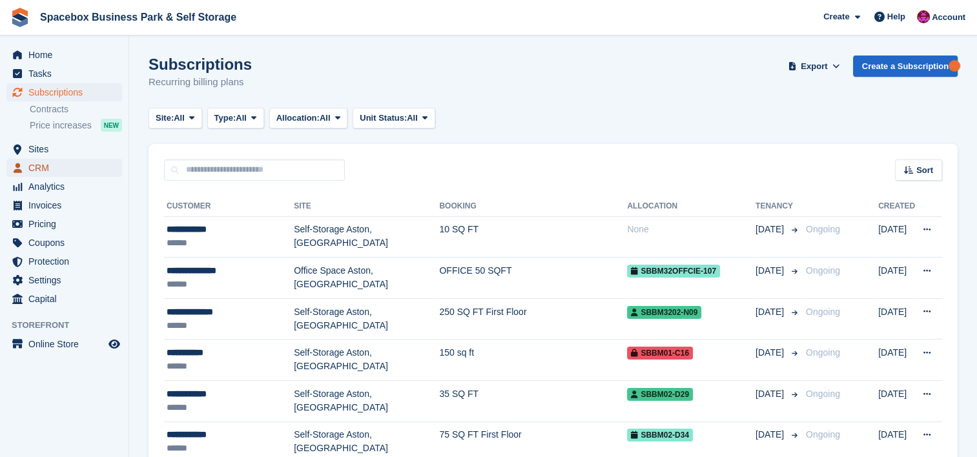
click at [37, 175] on span "CRM" at bounding box center [66, 168] width 77 height 18
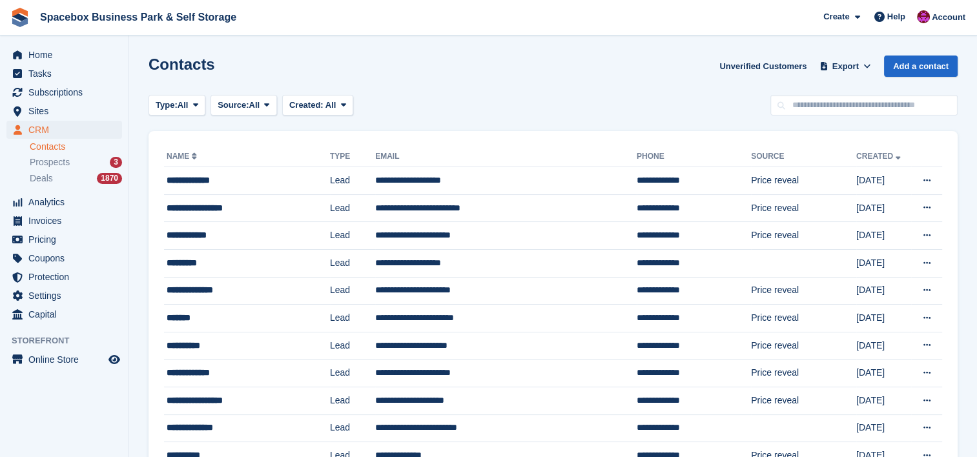
click at [62, 146] on link "Contacts" at bounding box center [76, 147] width 92 height 12
click at [36, 53] on span "Home" at bounding box center [66, 55] width 77 height 18
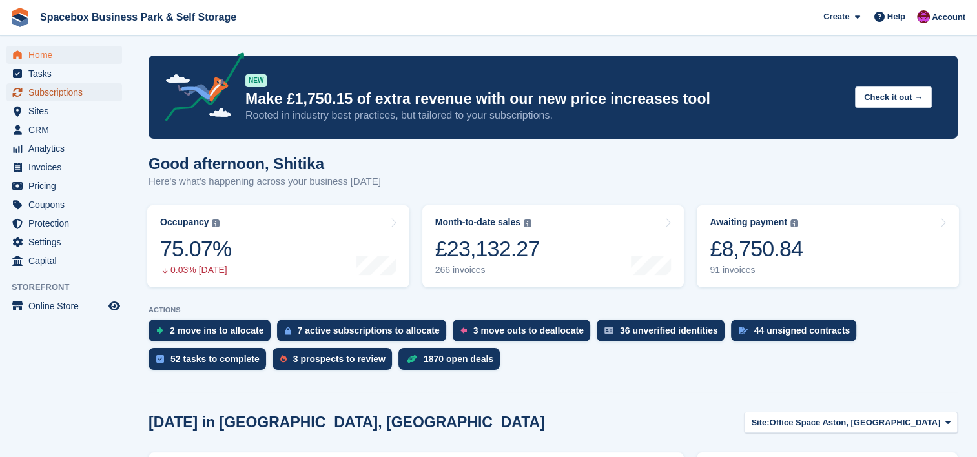
click at [77, 88] on span "Subscriptions" at bounding box center [66, 92] width 77 height 18
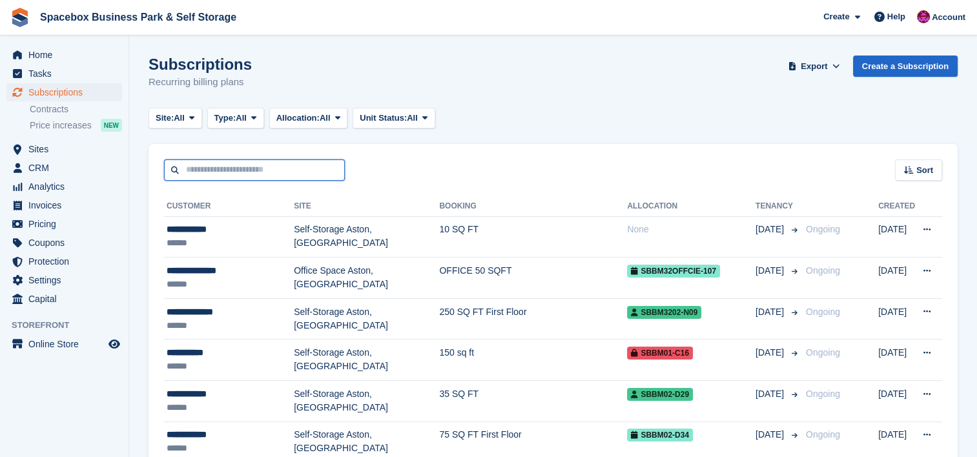
click at [272, 162] on input "text" at bounding box center [254, 169] width 181 height 21
click at [285, 177] on input "text" at bounding box center [254, 169] width 181 height 21
type input "*****"
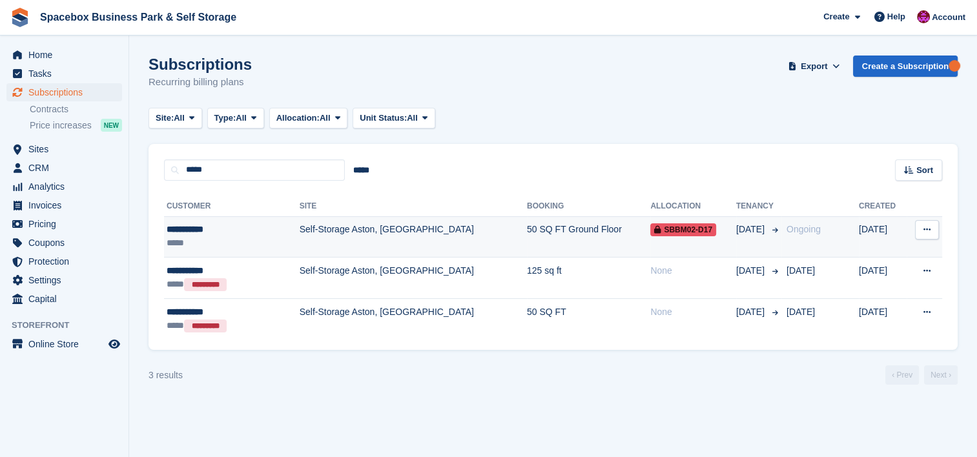
click at [196, 233] on div "**********" at bounding box center [217, 230] width 101 height 14
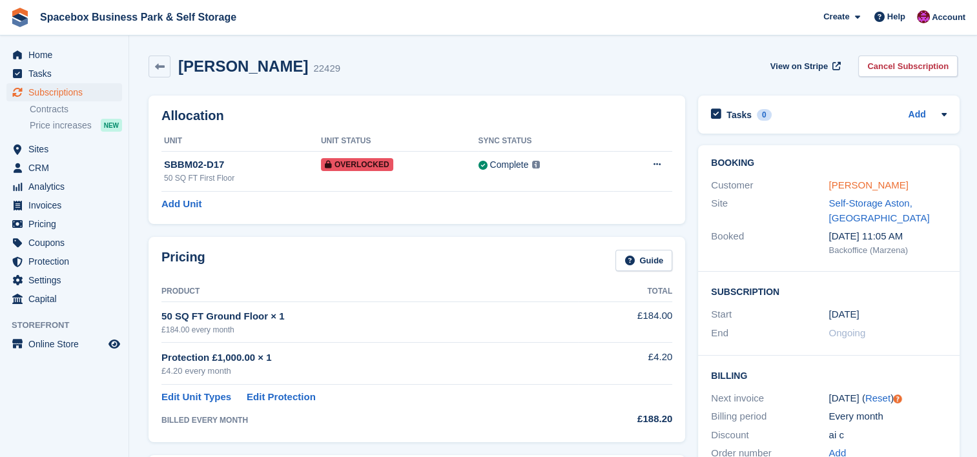
click at [862, 185] on link "[PERSON_NAME]" at bounding box center [867, 184] width 79 height 11
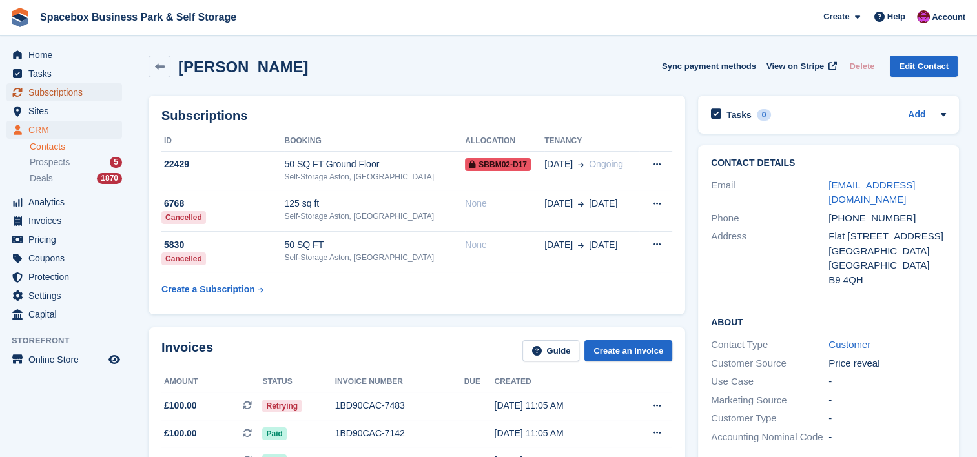
click at [54, 86] on span "Subscriptions" at bounding box center [66, 92] width 77 height 18
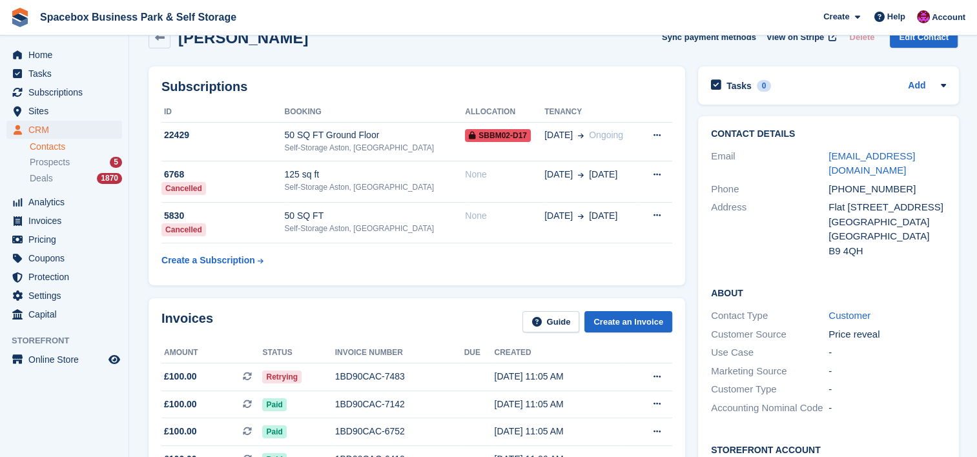
scroll to position [17, 0]
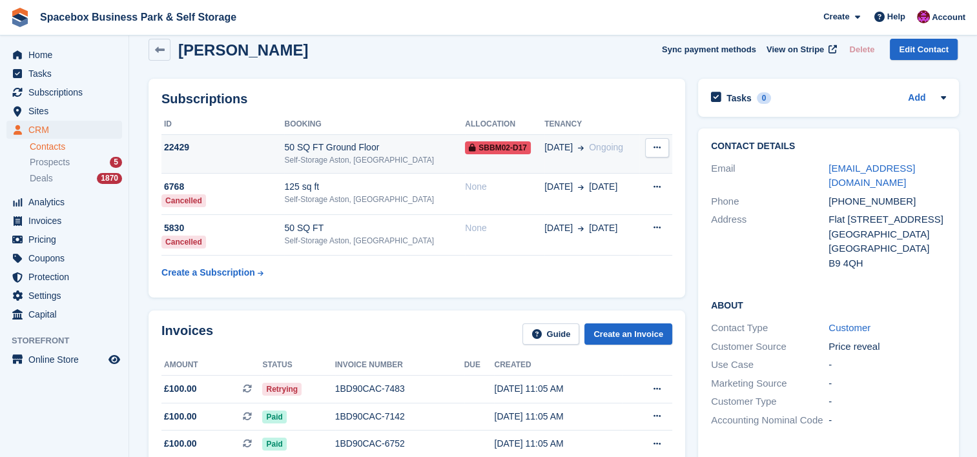
click at [176, 142] on div "22429" at bounding box center [222, 148] width 123 height 14
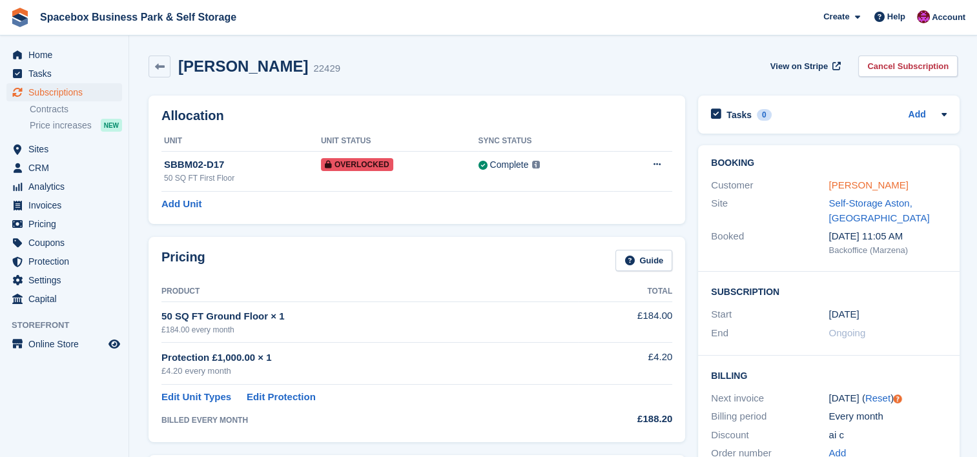
click at [860, 188] on link "[PERSON_NAME]" at bounding box center [867, 184] width 79 height 11
